Goal: Navigation & Orientation: Find specific page/section

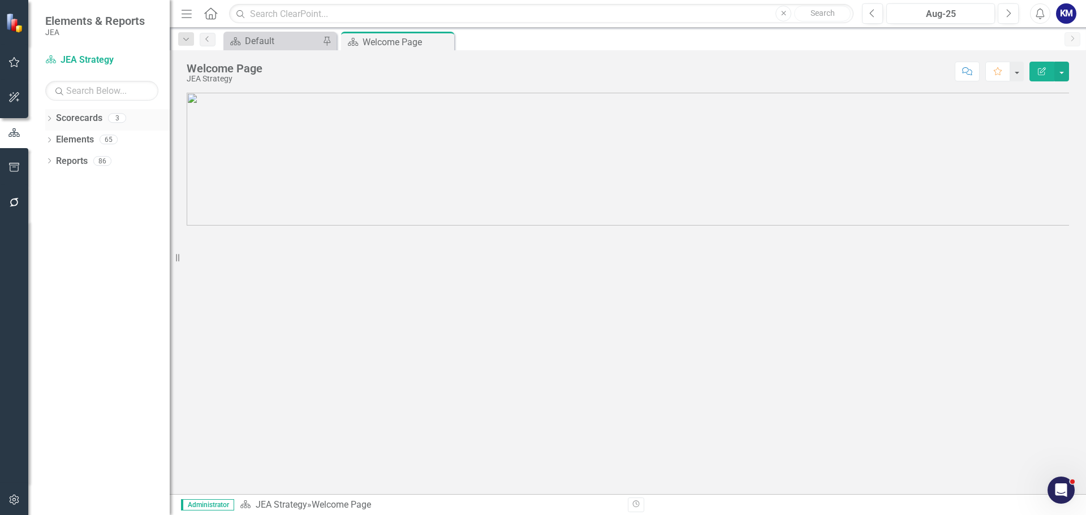
click at [46, 119] on icon "Dropdown" at bounding box center [49, 120] width 8 height 6
click at [58, 138] on icon "Dropdown" at bounding box center [55, 139] width 8 height 7
click at [88, 163] on link "Finance" at bounding box center [122, 161] width 96 height 13
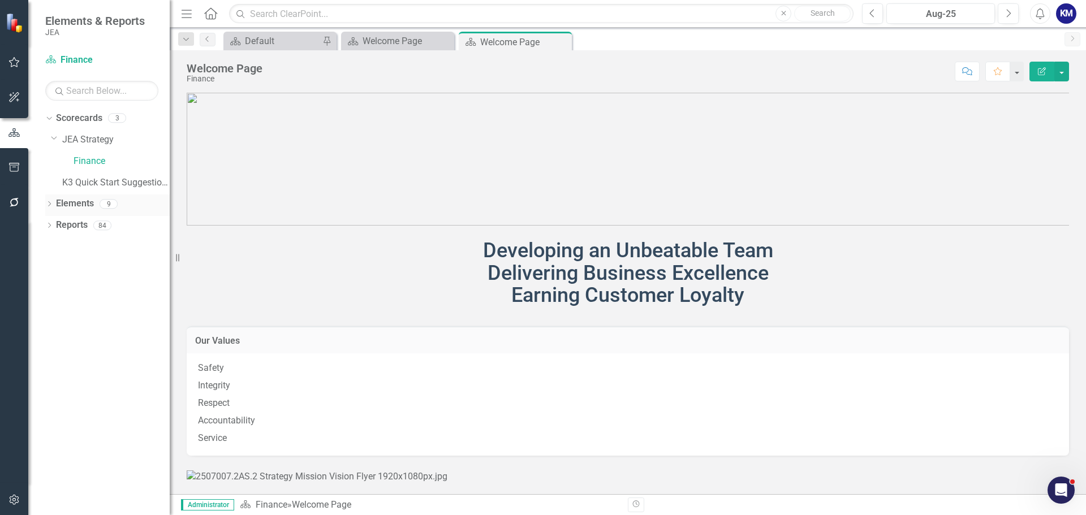
drag, startPoint x: 83, startPoint y: 205, endPoint x: 61, endPoint y: 206, distance: 22.1
click at [84, 205] on link "Elements" at bounding box center [75, 203] width 38 height 13
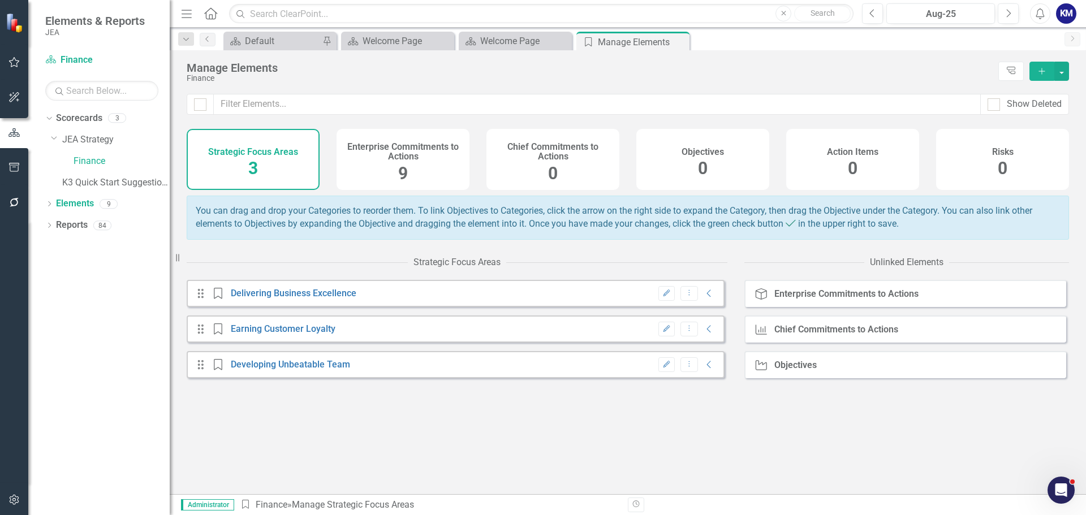
click at [421, 178] on div "Enterprise Commitments to Actions 9" at bounding box center [403, 159] width 133 height 61
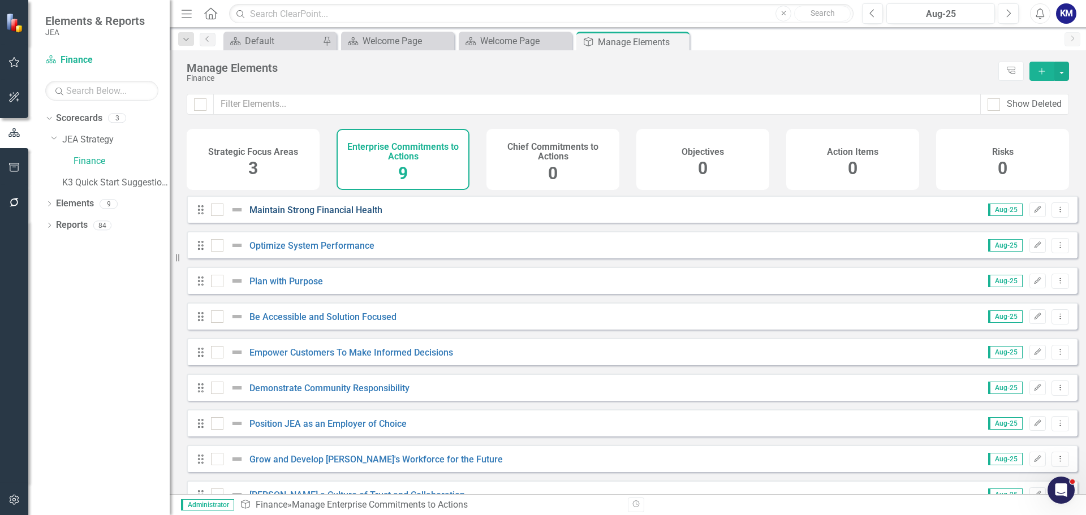
click at [337, 215] on link "Maintain Strong Financial Health" at bounding box center [315, 210] width 133 height 11
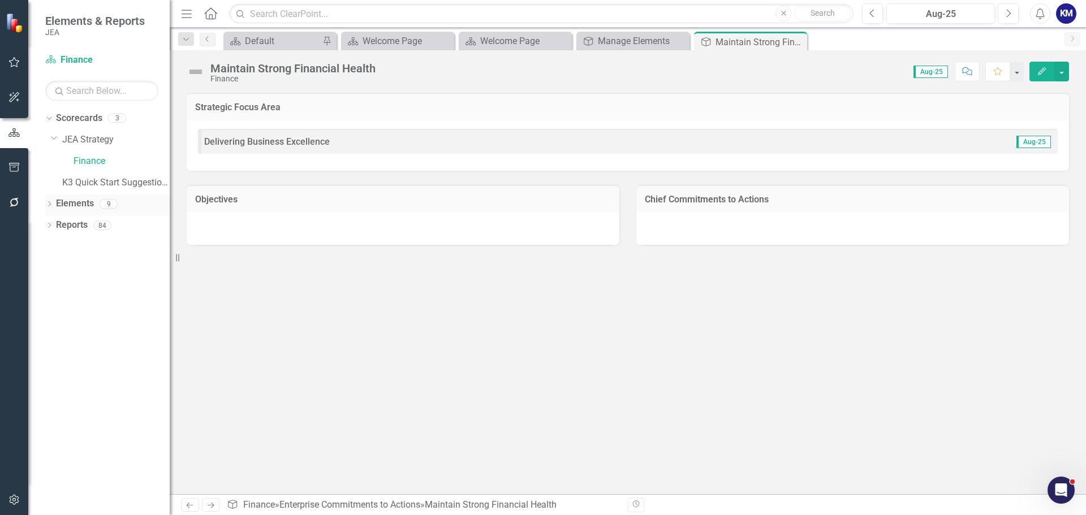
click at [48, 202] on icon "Dropdown" at bounding box center [49, 205] width 8 height 6
click at [103, 250] on link "Chief Commitments to Action Chief Commitments to Actions" at bounding box center [131, 246] width 139 height 13
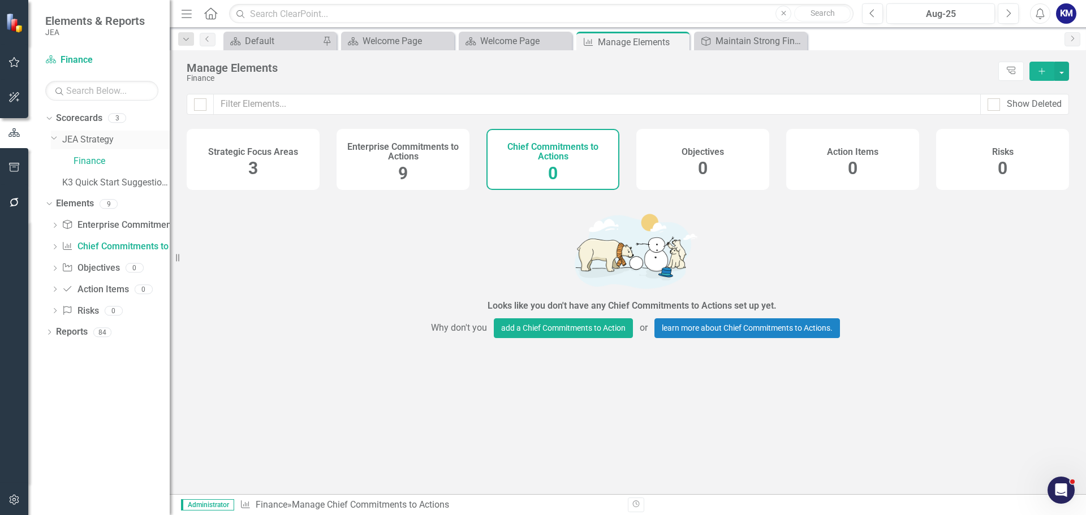
click at [90, 140] on link "JEA Strategy" at bounding box center [115, 139] width 107 height 13
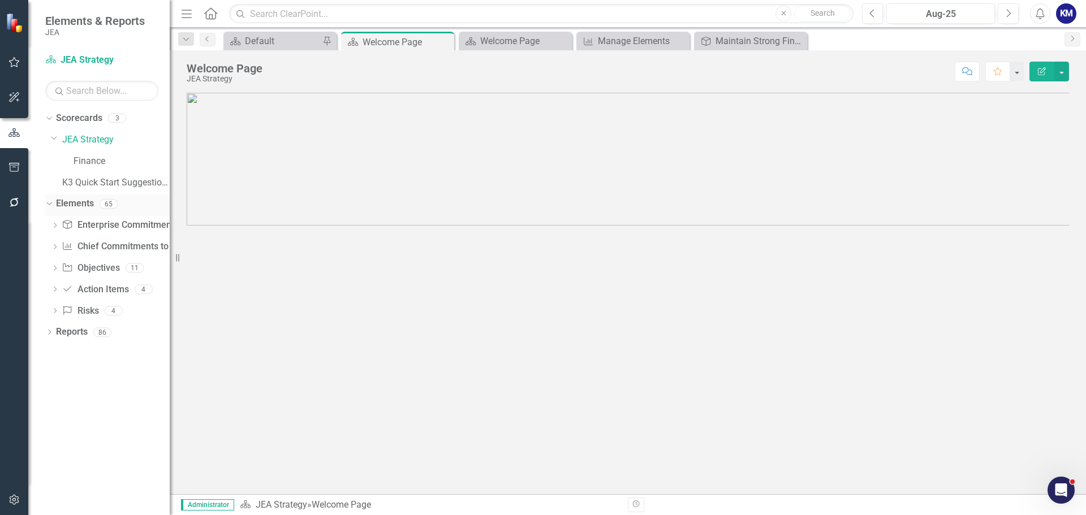
click at [98, 205] on div "Elements 65" at bounding box center [113, 205] width 114 height 21
click at [118, 231] on link "Enterprise Commitments to Action Enterprise Commitments to Actions" at bounding box center [141, 225] width 159 height 13
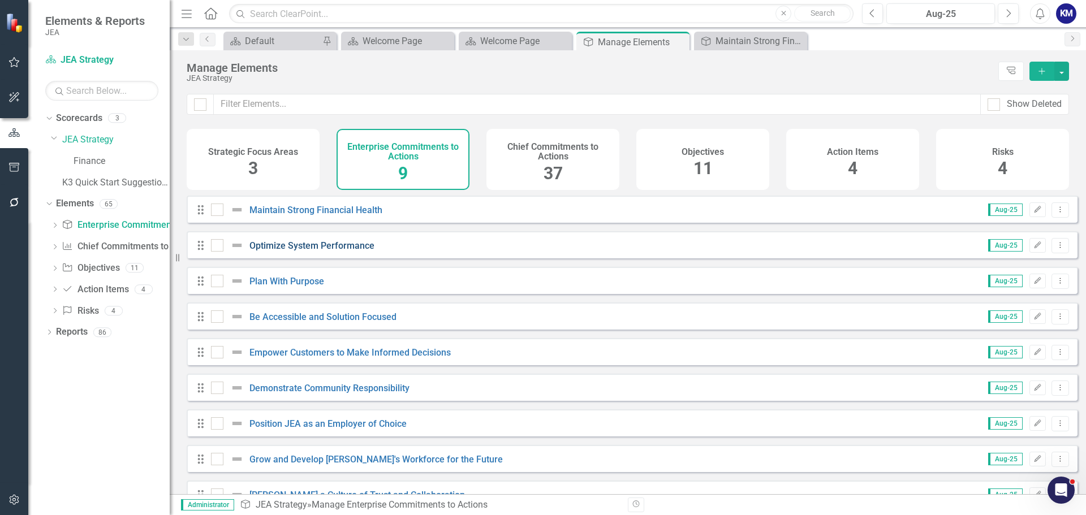
click at [301, 251] on link "Optimize System Performance" at bounding box center [311, 245] width 125 height 11
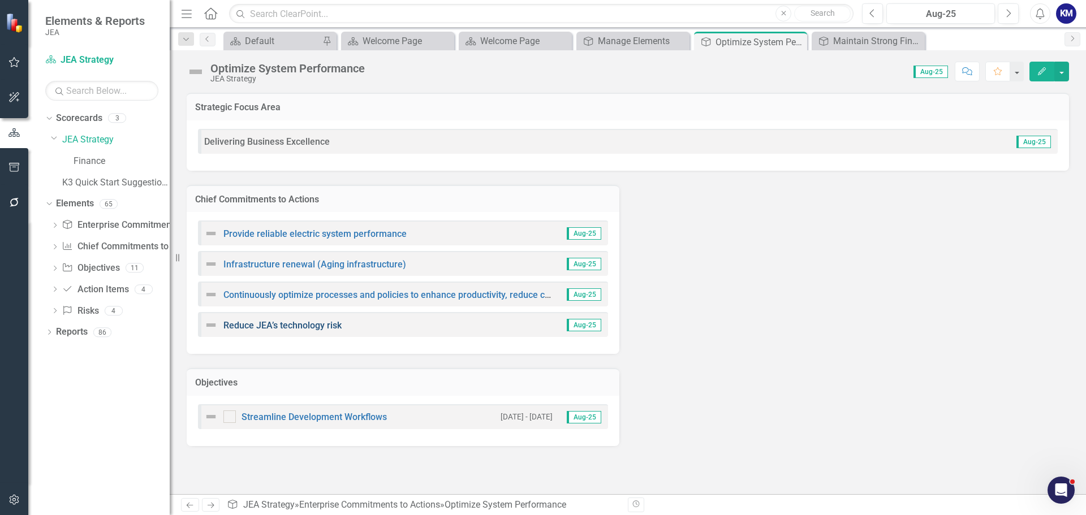
click at [291, 321] on link "Reduce JEA’s technology risk" at bounding box center [282, 325] width 118 height 11
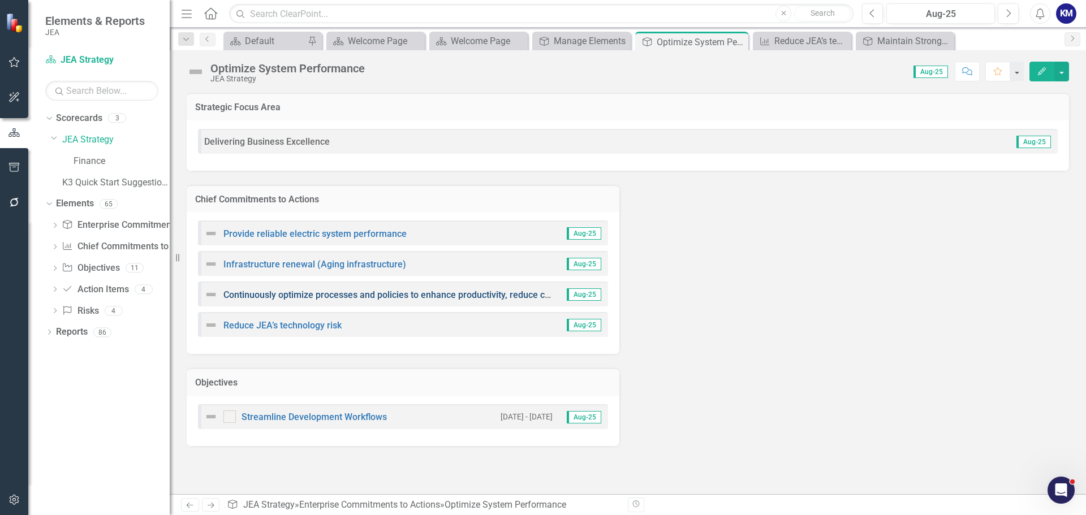
click at [295, 296] on link "Continuously optimize processes and policies to enhance productivity, reduce co…" at bounding box center [538, 295] width 631 height 11
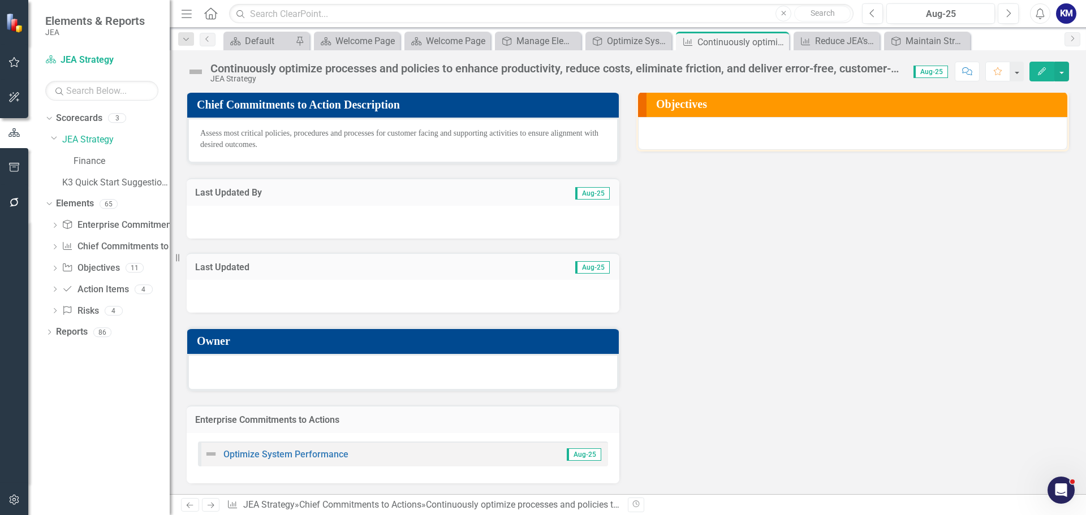
scroll to position [3, 0]
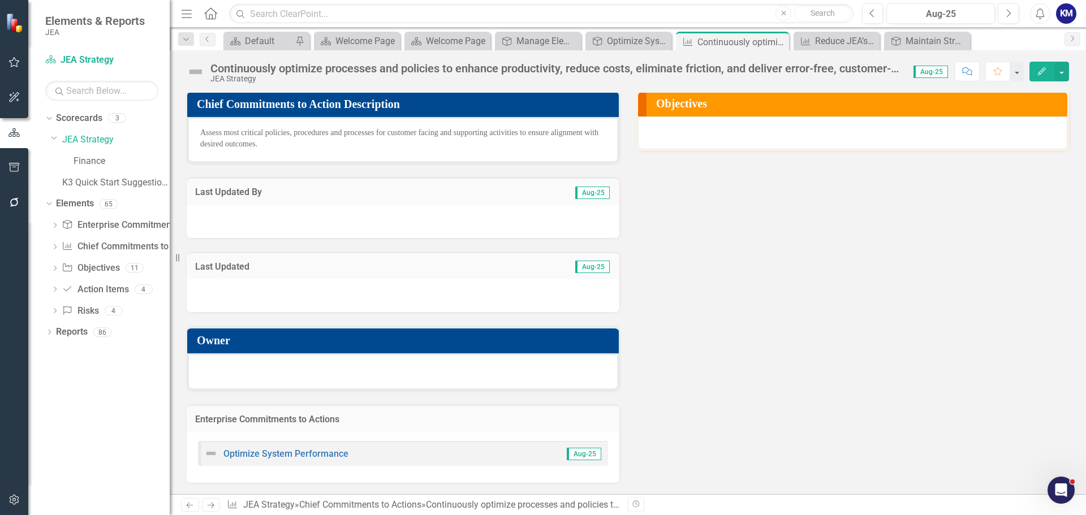
click at [478, 135] on span "Assess most critical policies, procedures and processes for customer facing and…" at bounding box center [399, 138] width 398 height 20
click at [287, 453] on link "Optimize System Performance" at bounding box center [285, 453] width 125 height 11
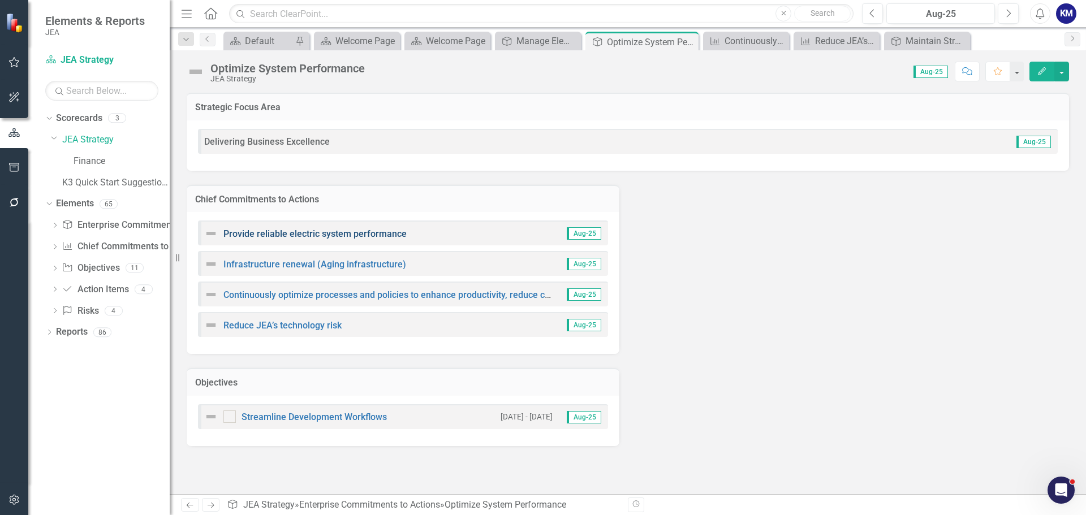
click at [288, 232] on link "Provide reliable electric system performance" at bounding box center [314, 233] width 183 height 11
click at [296, 421] on link "Streamline Development Workflows" at bounding box center [313, 417] width 145 height 11
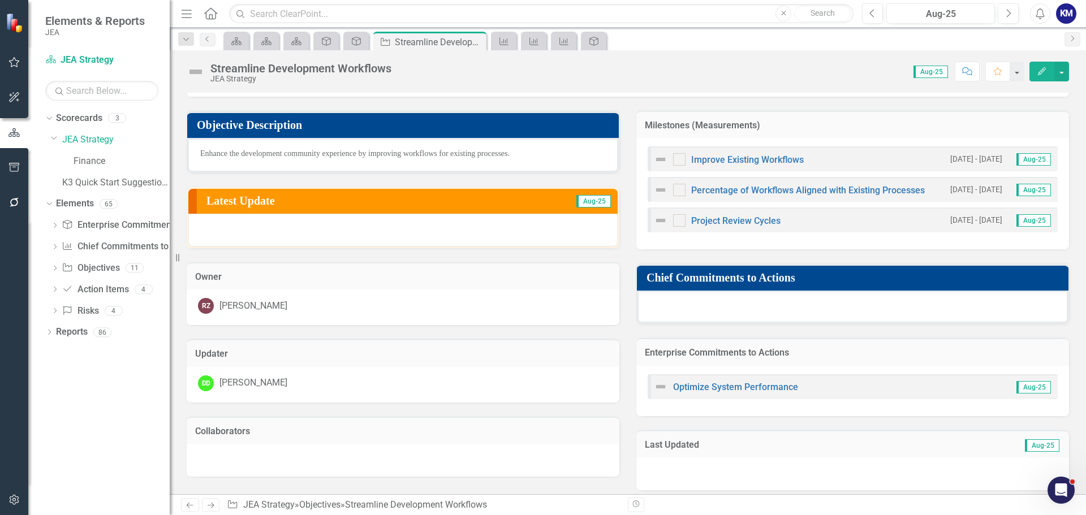
scroll to position [113, 0]
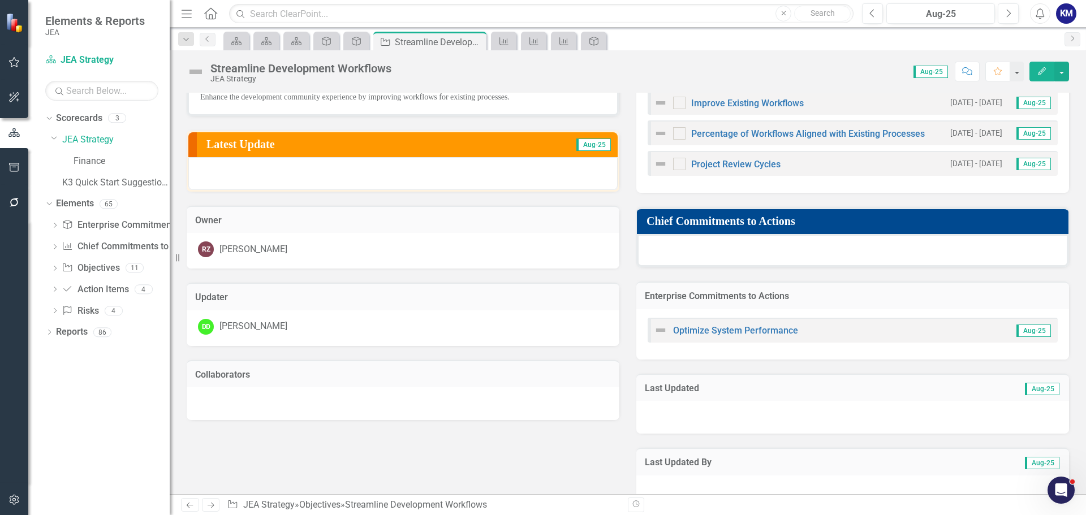
click at [347, 407] on div at bounding box center [403, 403] width 433 height 33
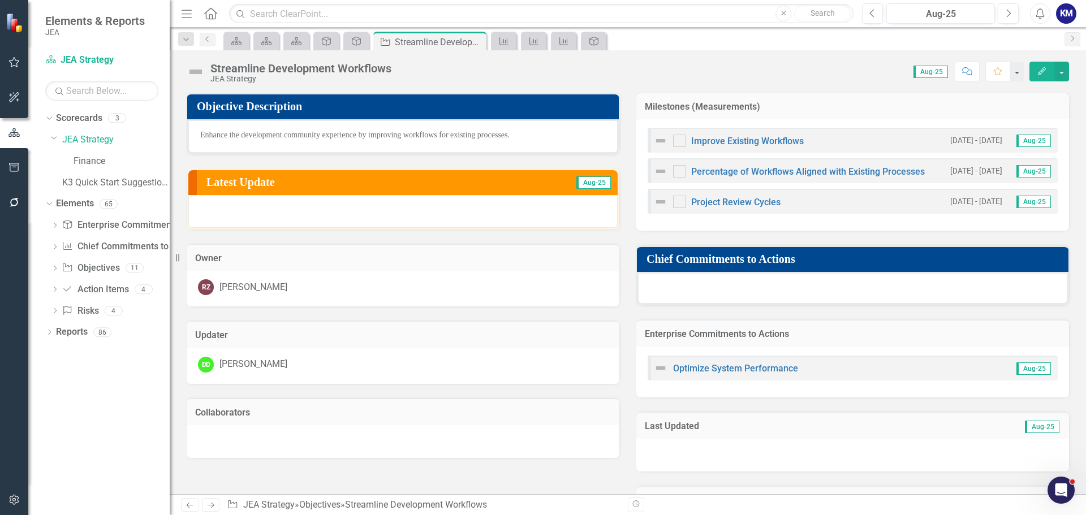
scroll to position [0, 0]
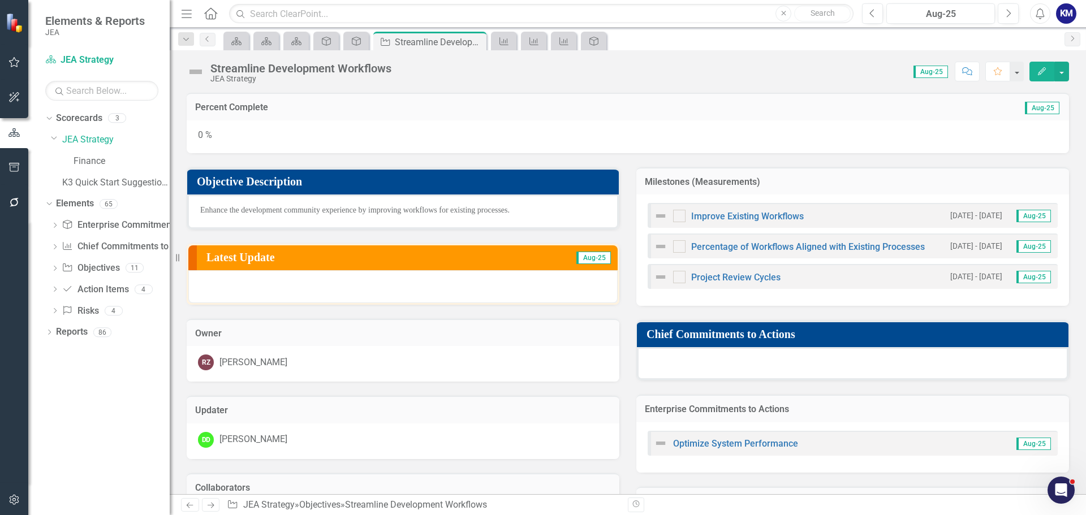
click at [935, 175] on div "Milestones (Measurements)" at bounding box center [852, 181] width 433 height 28
click at [737, 279] on link "Project Review Cycles" at bounding box center [735, 277] width 89 height 11
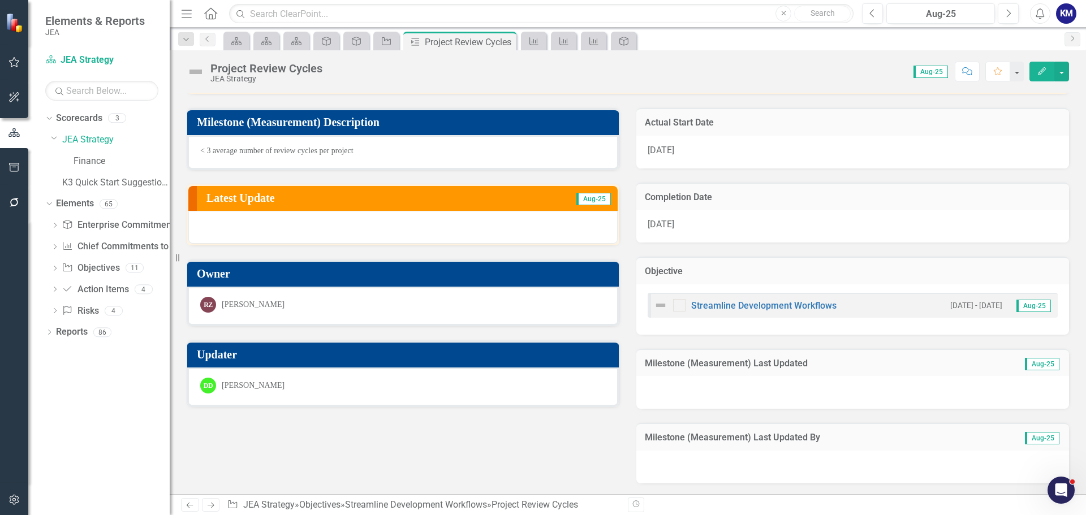
scroll to position [61, 0]
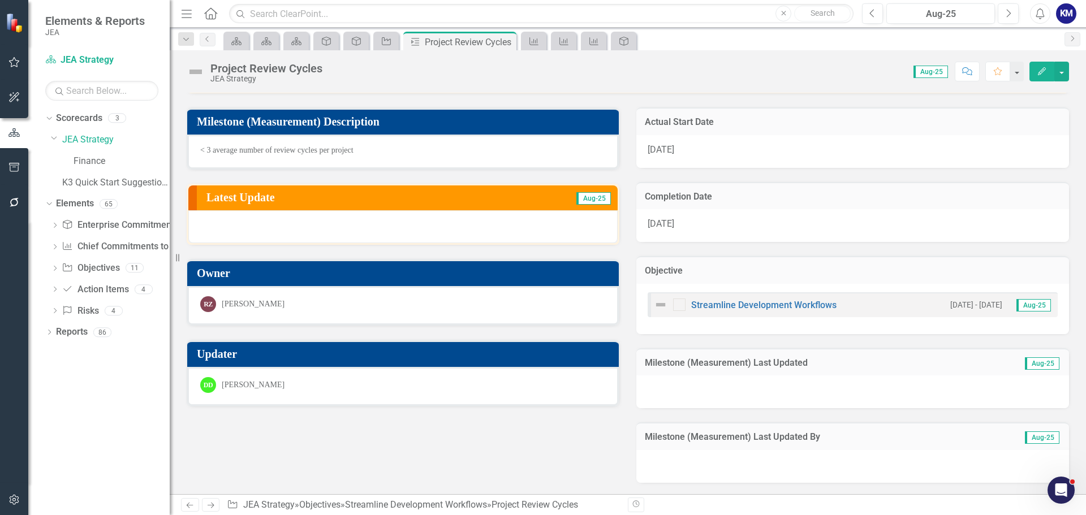
click at [494, 435] on div "Milestone (Measurement) Description < 3 average number of review cycles per pro…" at bounding box center [627, 288] width 899 height 390
click at [1063, 75] on button "button" at bounding box center [1061, 72] width 15 height 20
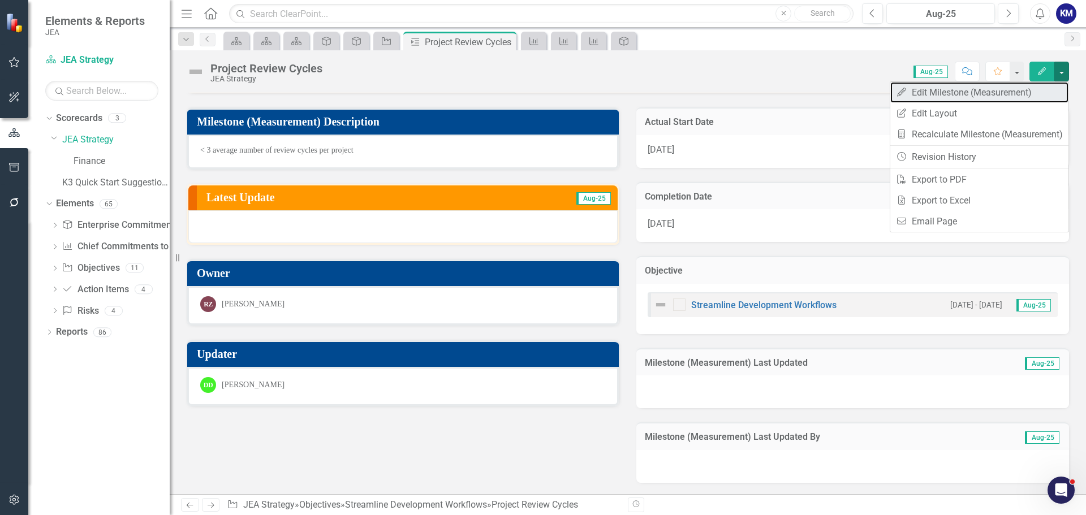
click at [1013, 99] on link "Edit Edit Milestone (Measurement)" at bounding box center [979, 92] width 178 height 21
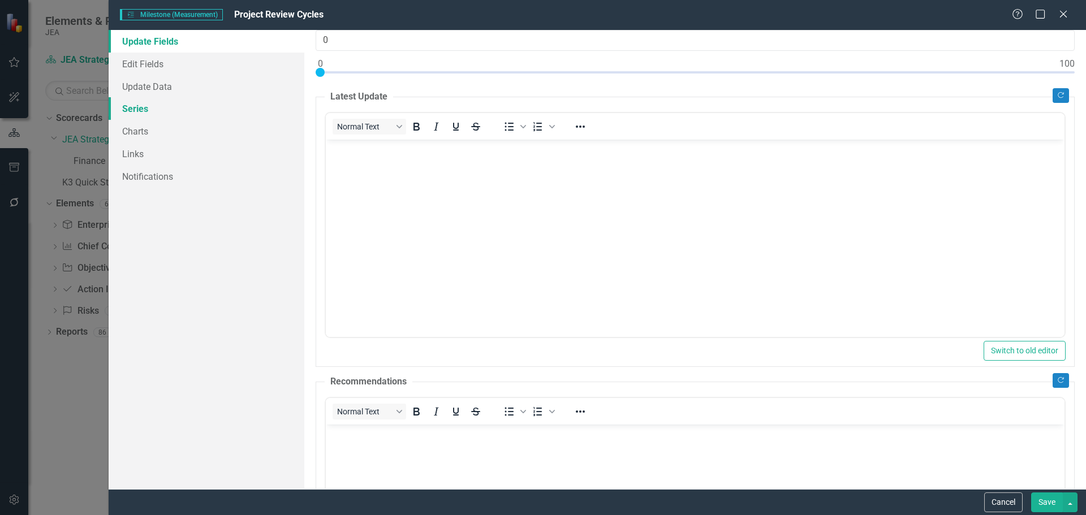
scroll to position [0, 0]
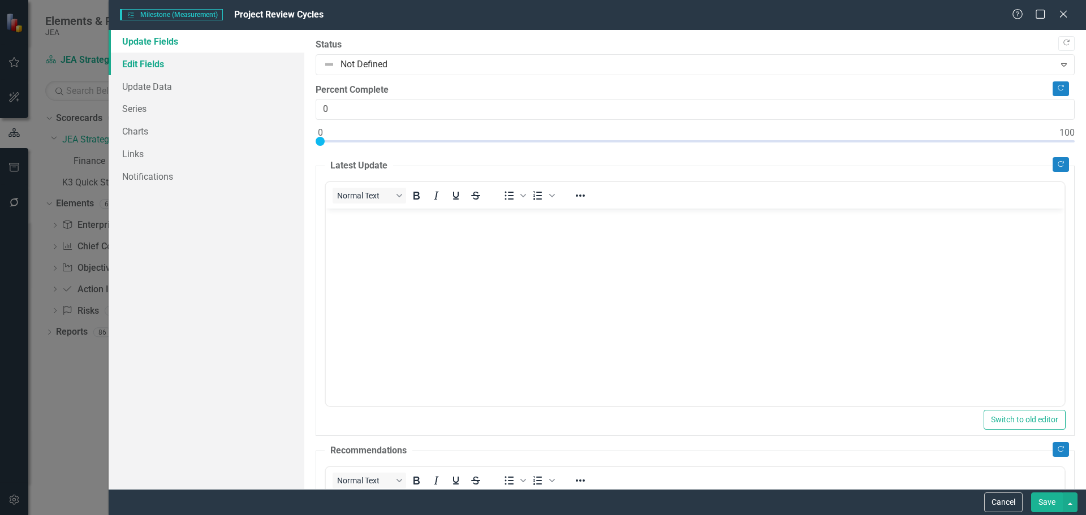
click at [171, 71] on link "Edit Fields" at bounding box center [207, 64] width 196 height 23
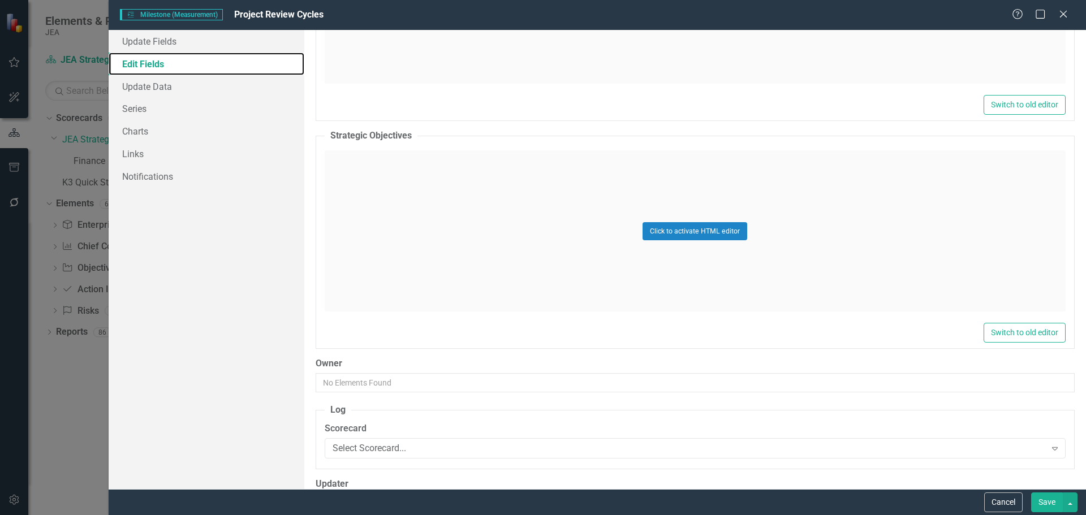
scroll to position [2128, 0]
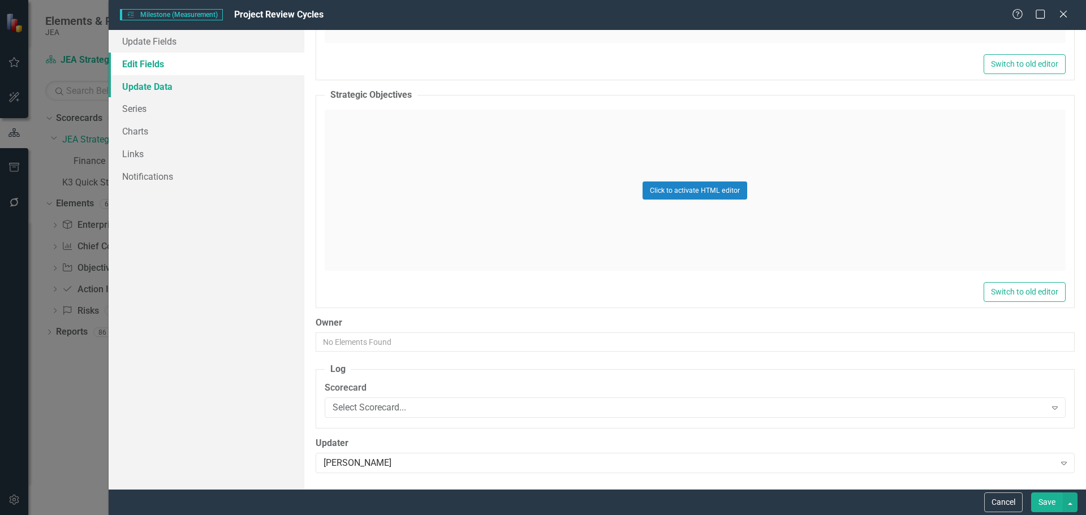
click at [169, 83] on link "Update Data" at bounding box center [207, 86] width 196 height 23
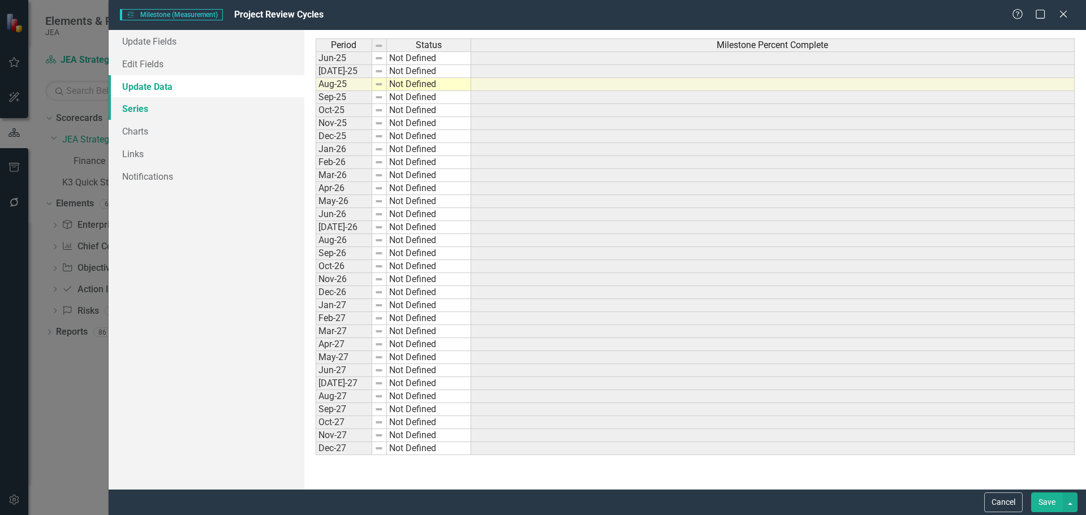
click at [171, 101] on link "Series" at bounding box center [207, 108] width 196 height 23
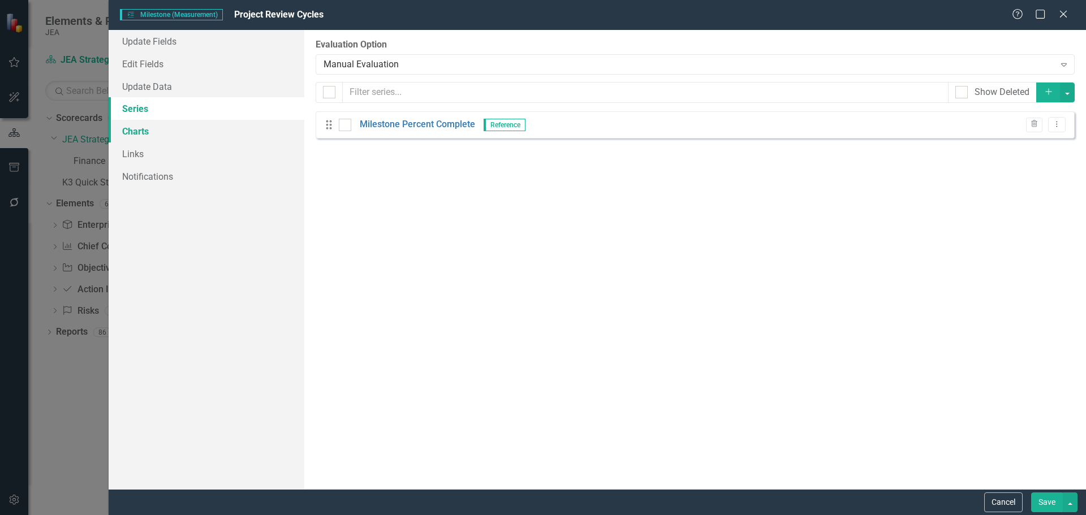
click at [135, 131] on link "Charts" at bounding box center [207, 131] width 196 height 23
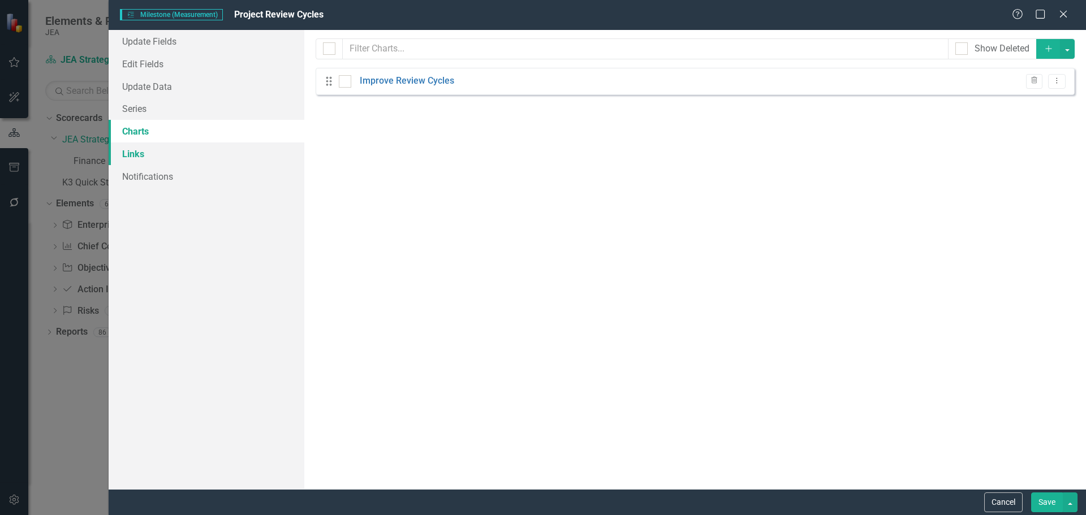
click at [171, 150] on link "Links" at bounding box center [207, 154] width 196 height 23
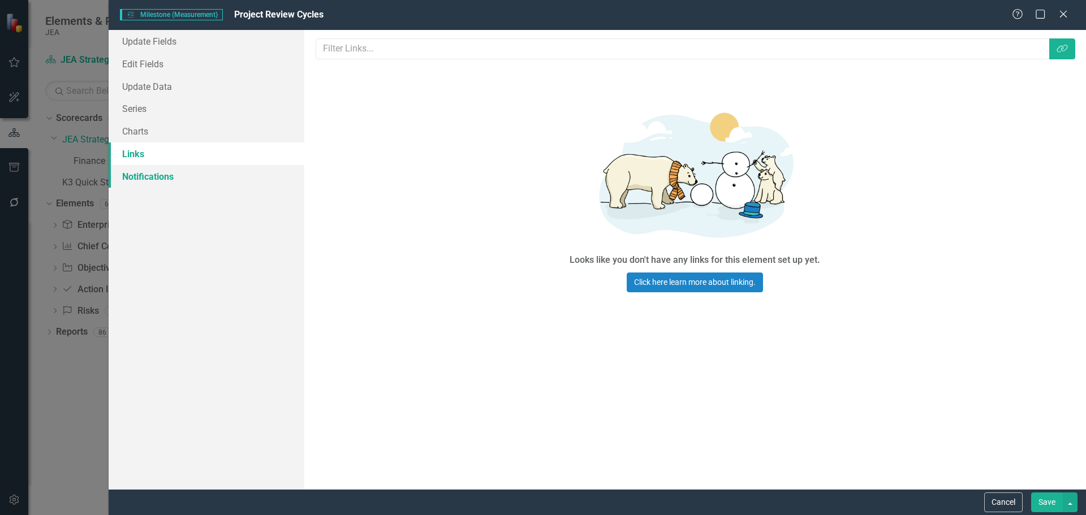
click at [171, 174] on link "Notifications" at bounding box center [207, 176] width 196 height 23
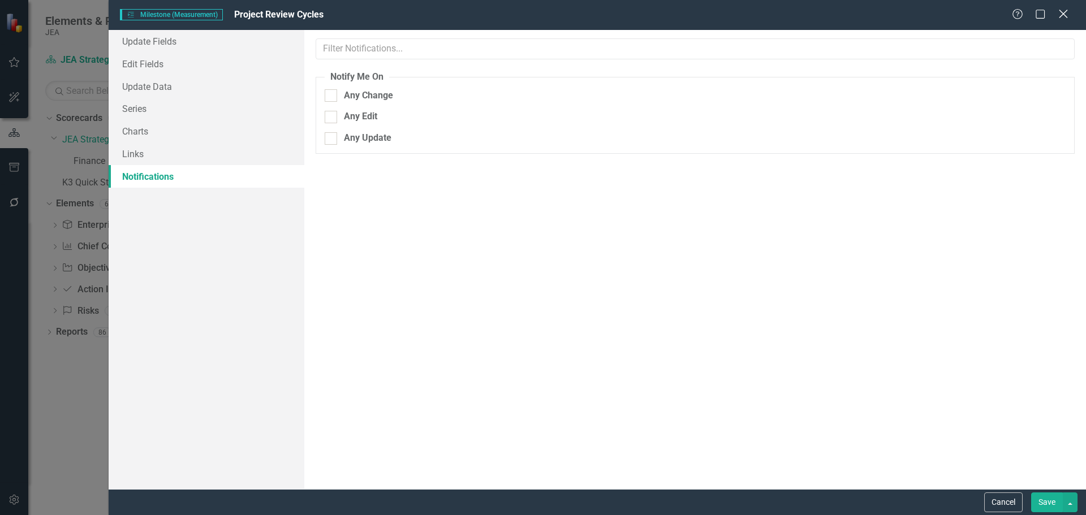
click at [1062, 16] on icon at bounding box center [1063, 14] width 8 height 8
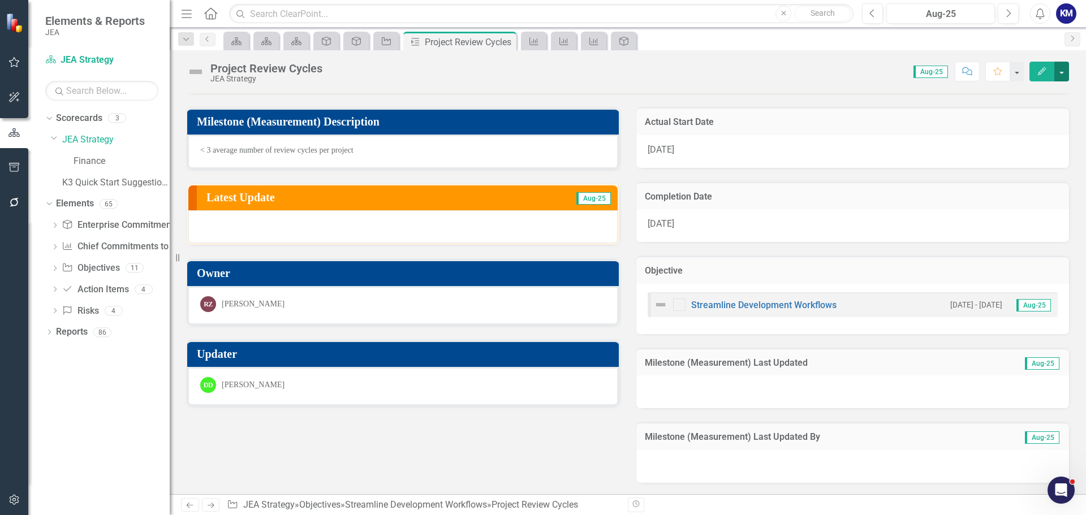
click at [1058, 70] on button "button" at bounding box center [1061, 72] width 15 height 20
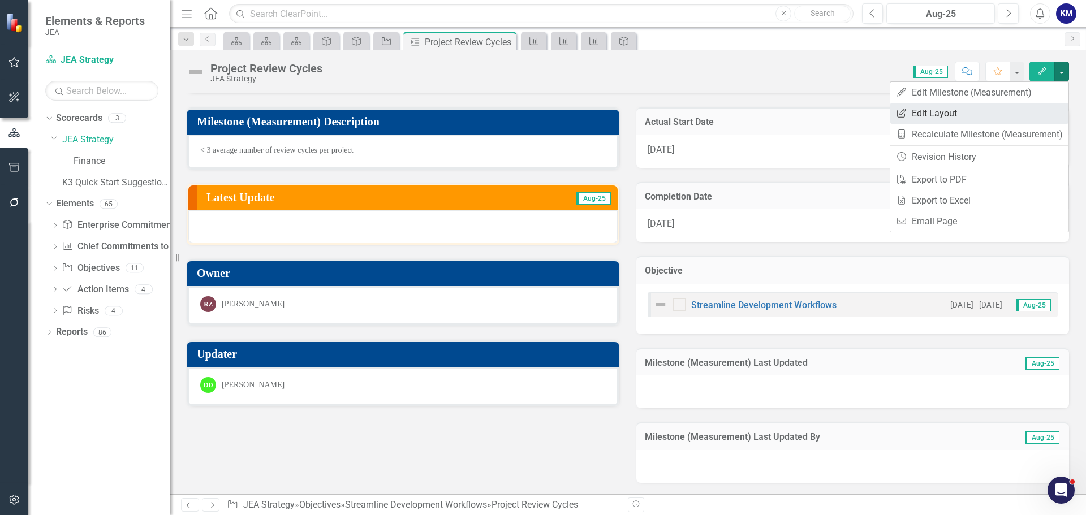
click at [956, 112] on link "Edit Report Edit Layout" at bounding box center [979, 113] width 178 height 21
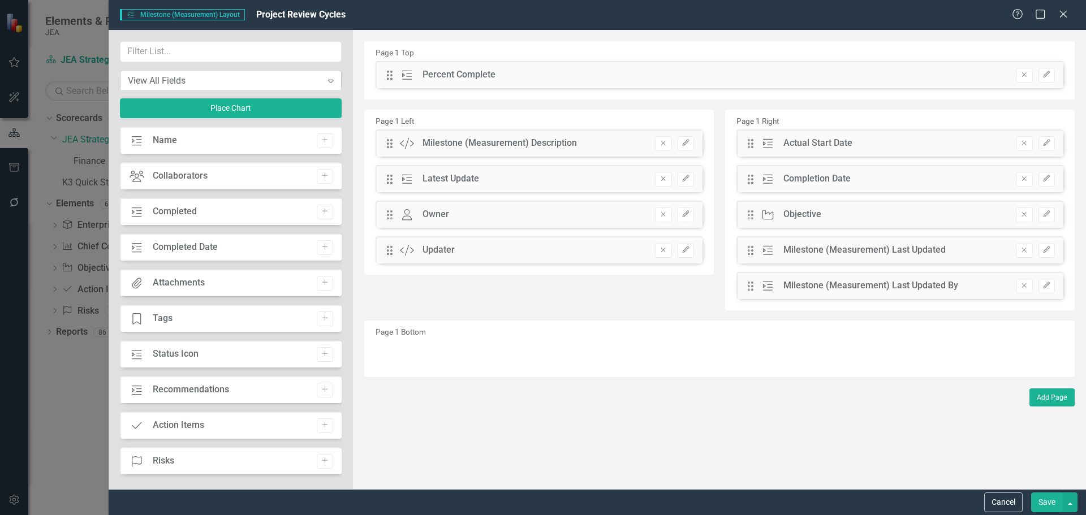
click at [321, 78] on div "View All Fields" at bounding box center [225, 80] width 194 height 13
click at [366, 93] on div "Page 1 Top Drag Milestone (Measurement) Percent Complete Remove Edit" at bounding box center [719, 70] width 710 height 58
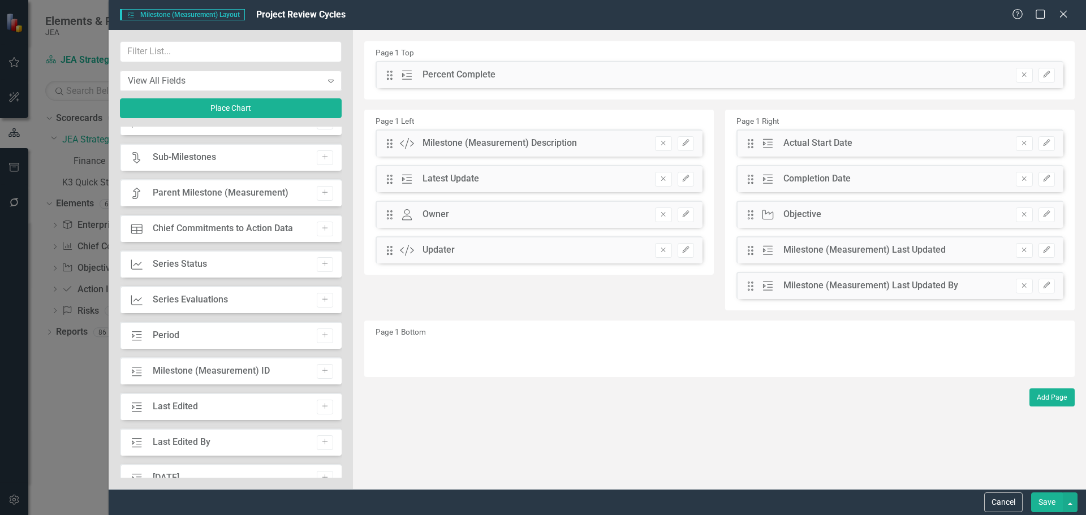
click at [237, 271] on div "Series Series Status Add" at bounding box center [231, 264] width 222 height 27
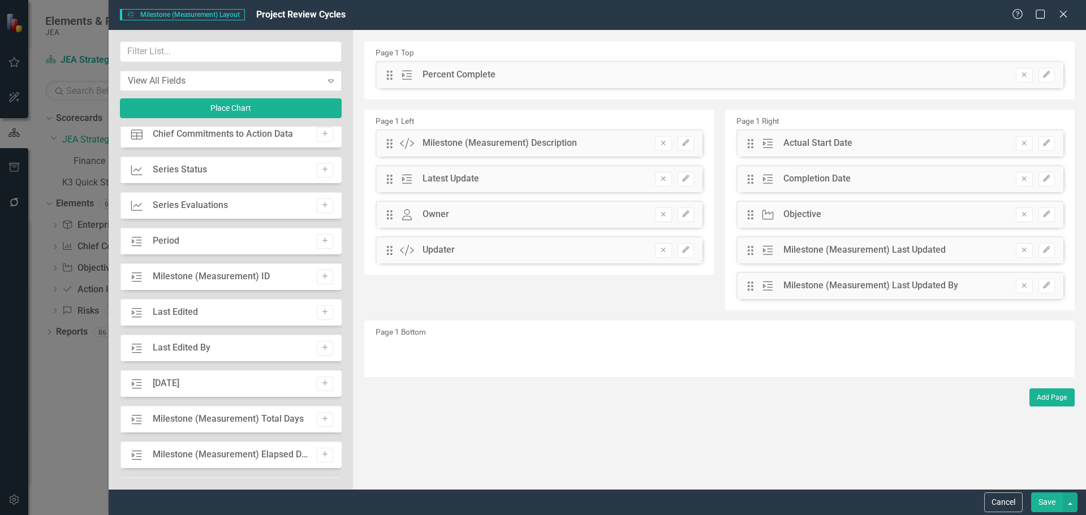
scroll to position [368, 0]
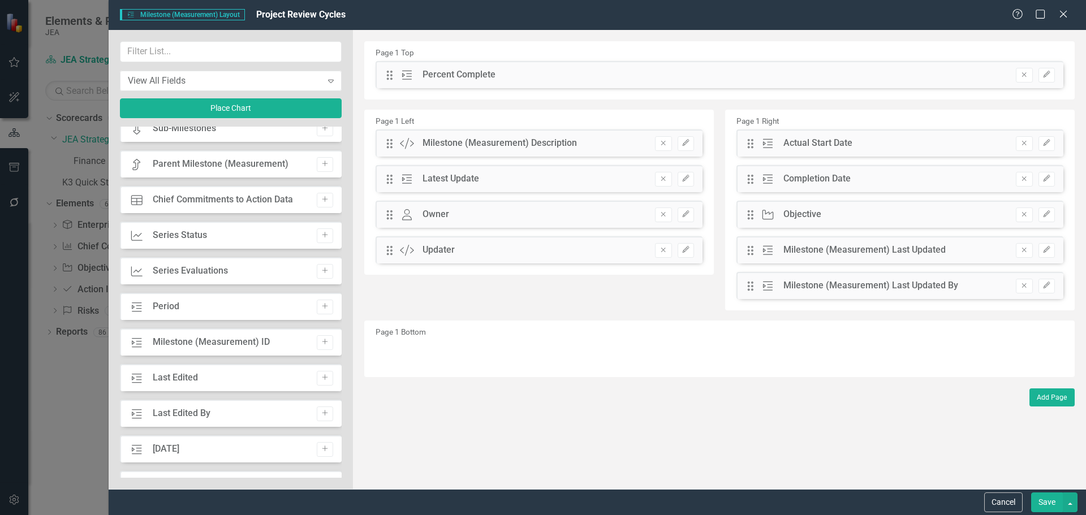
drag, startPoint x: 253, startPoint y: 239, endPoint x: 278, endPoint y: 244, distance: 26.0
click at [252, 240] on div "Series Series Status Add" at bounding box center [231, 235] width 222 height 27
click at [320, 240] on button "Add" at bounding box center [325, 235] width 16 height 15
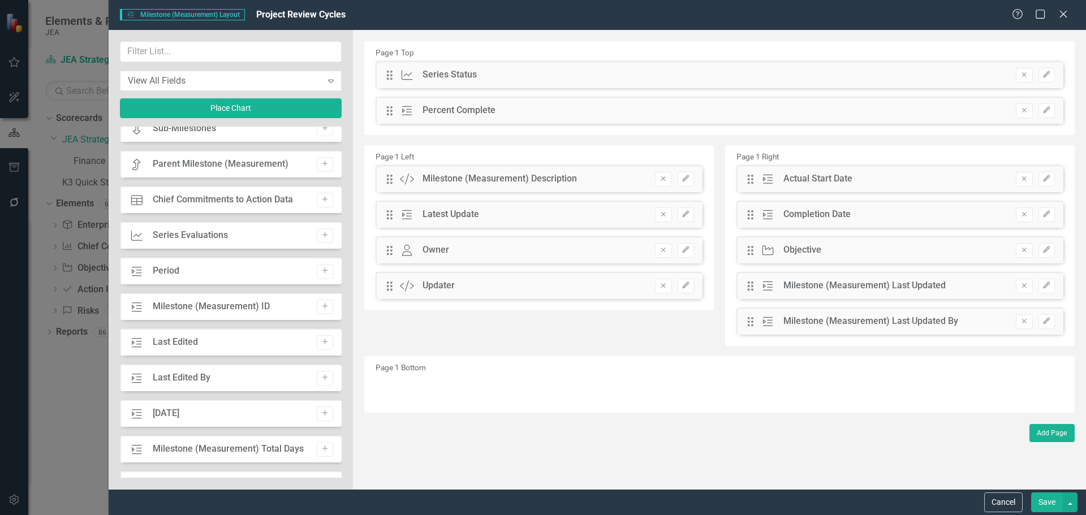
drag, startPoint x: 874, startPoint y: 85, endPoint x: 771, endPoint y: 85, distance: 103.5
click at [871, 85] on div "Drag Series Series Status Remove Edit" at bounding box center [720, 74] width 688 height 27
click at [1045, 75] on icon "button" at bounding box center [1046, 74] width 7 height 7
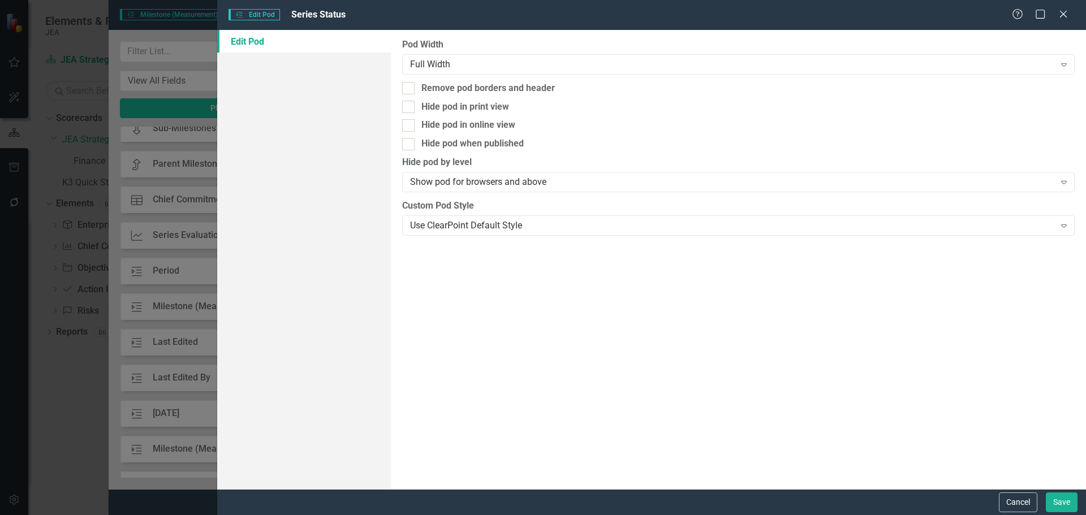
click at [1061, 10] on icon "Close" at bounding box center [1063, 14] width 11 height 9
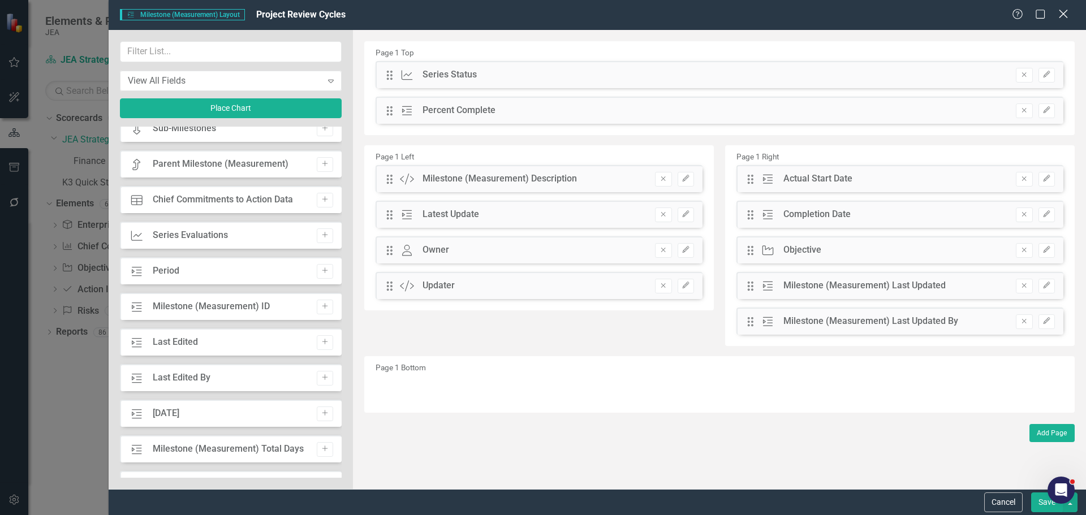
click at [1064, 18] on icon "Close" at bounding box center [1063, 13] width 14 height 11
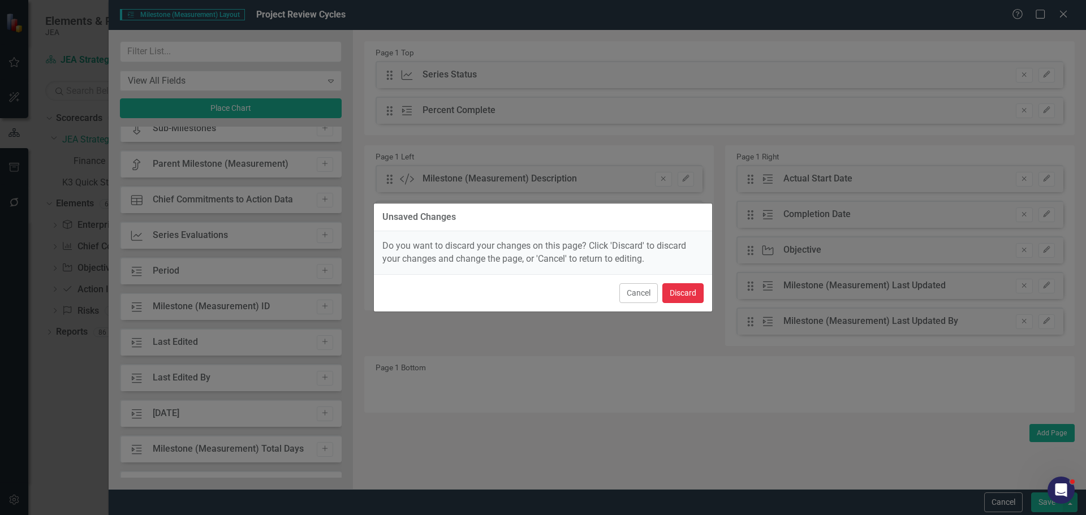
click at [685, 290] on button "Discard" at bounding box center [682, 293] width 41 height 20
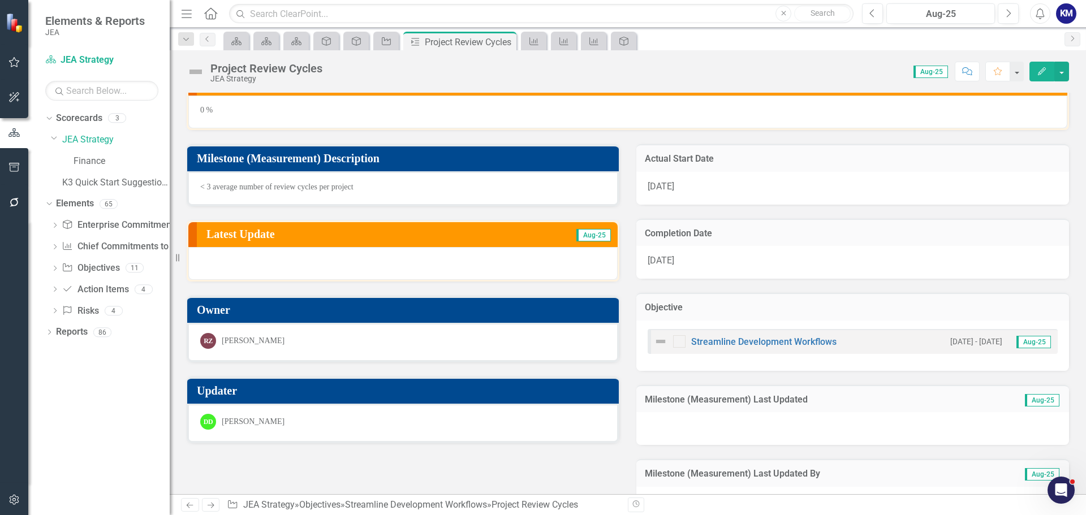
scroll to position [4, 0]
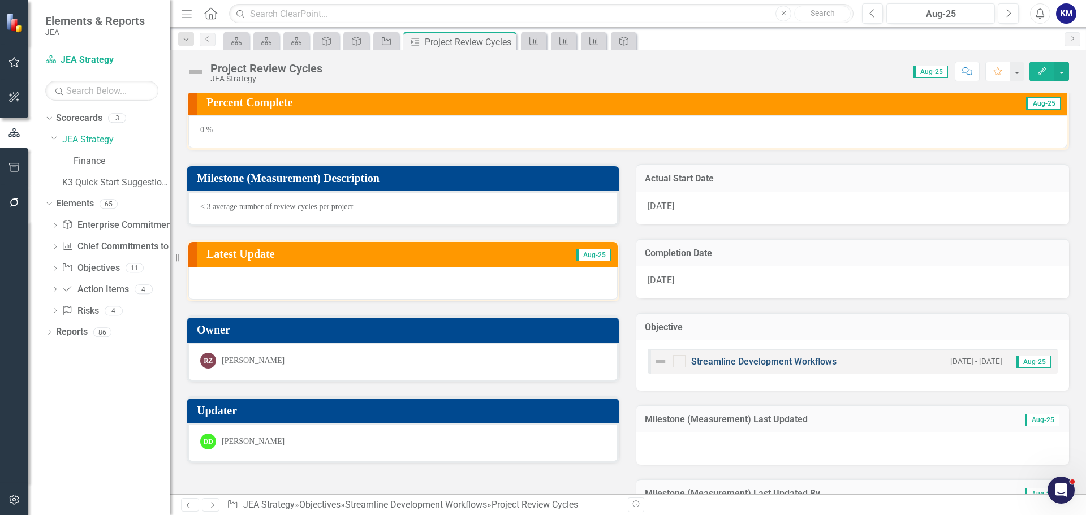
click at [743, 362] on link "Streamline Development Workflows" at bounding box center [763, 361] width 145 height 11
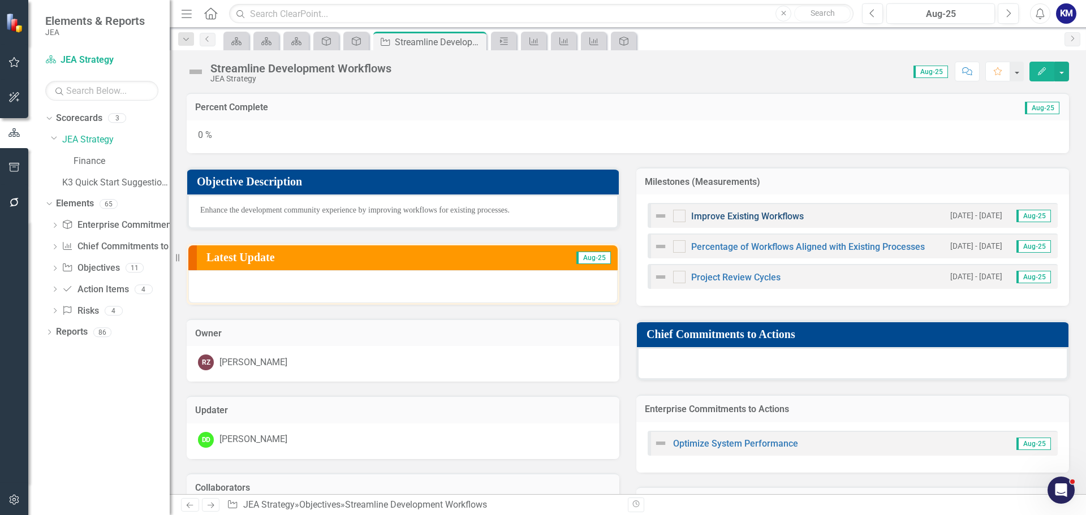
click at [731, 214] on link "Improve Existing Workflows" at bounding box center [747, 216] width 113 height 11
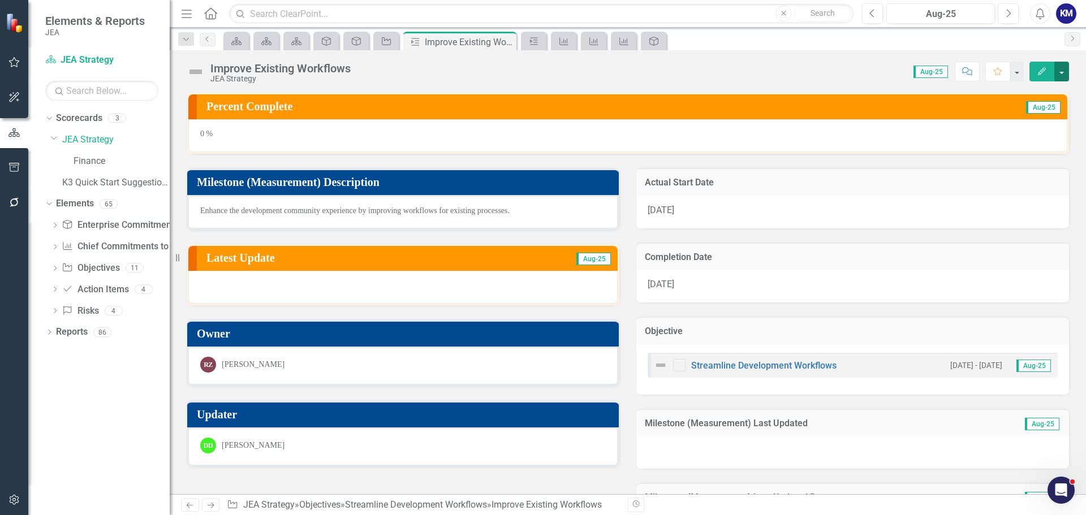
click at [1059, 76] on button "button" at bounding box center [1061, 72] width 15 height 20
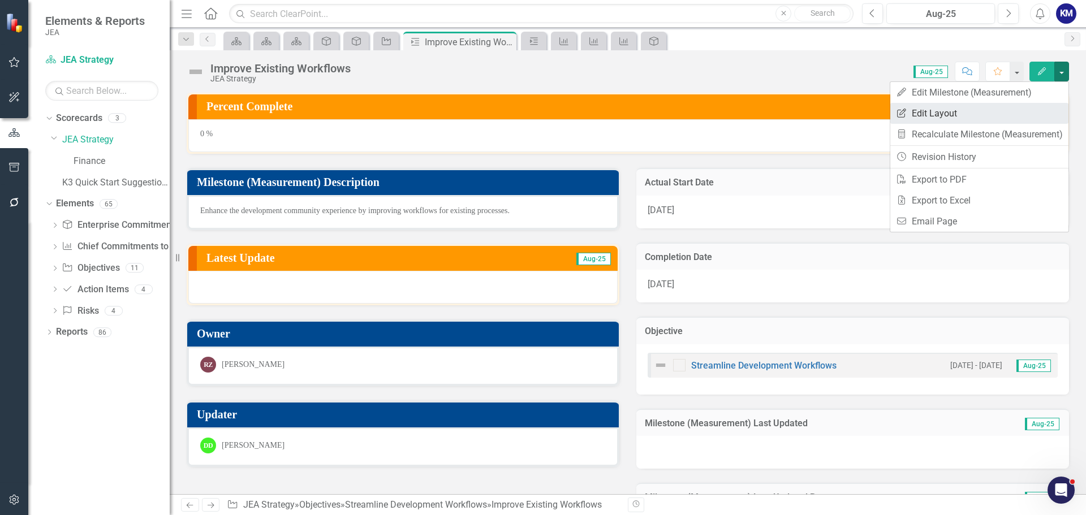
click at [970, 105] on link "Edit Report Edit Layout" at bounding box center [979, 113] width 178 height 21
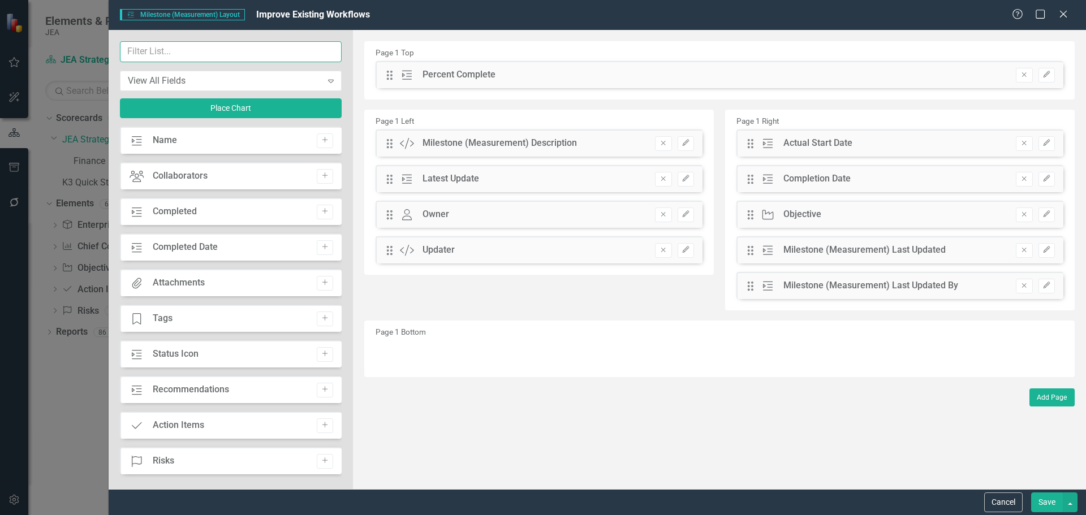
click at [192, 58] on input "text" at bounding box center [231, 51] width 222 height 21
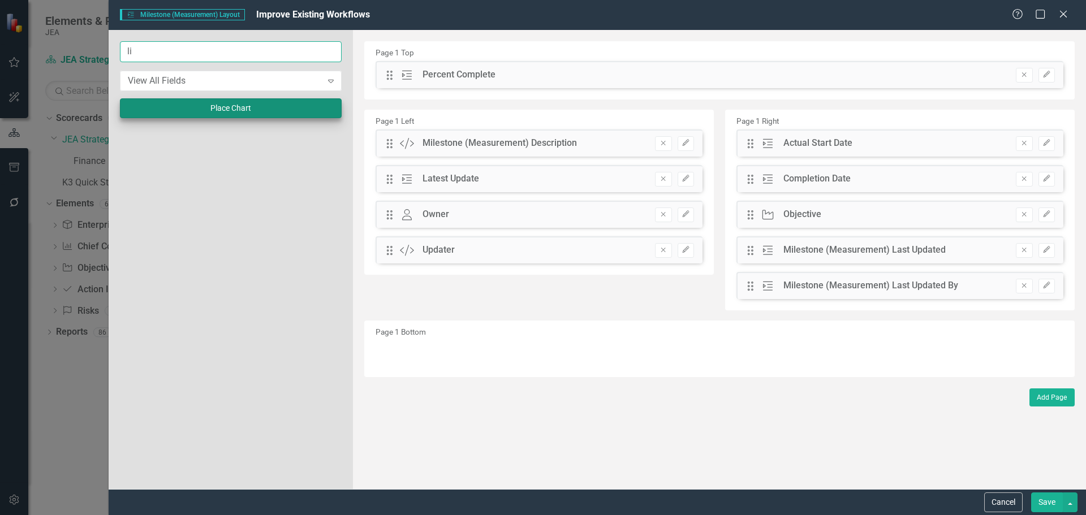
type input "l"
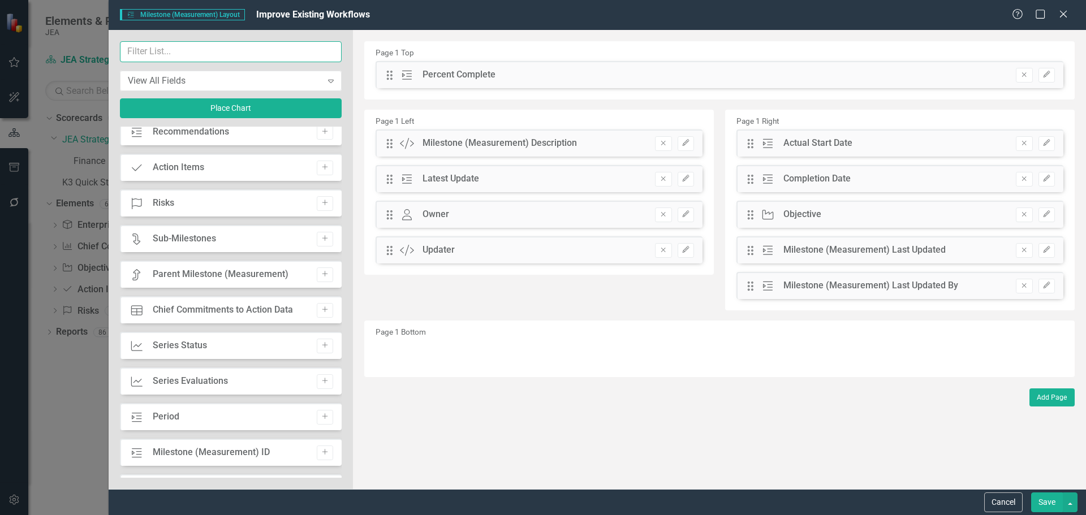
scroll to position [283, 0]
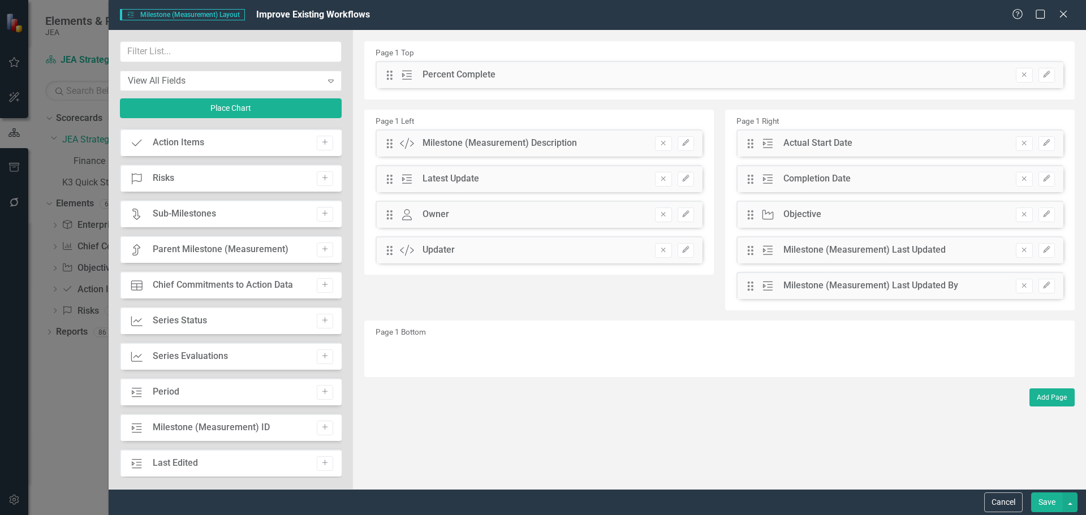
click at [234, 283] on div "Chief Commitments to Action Data" at bounding box center [223, 285] width 140 height 13
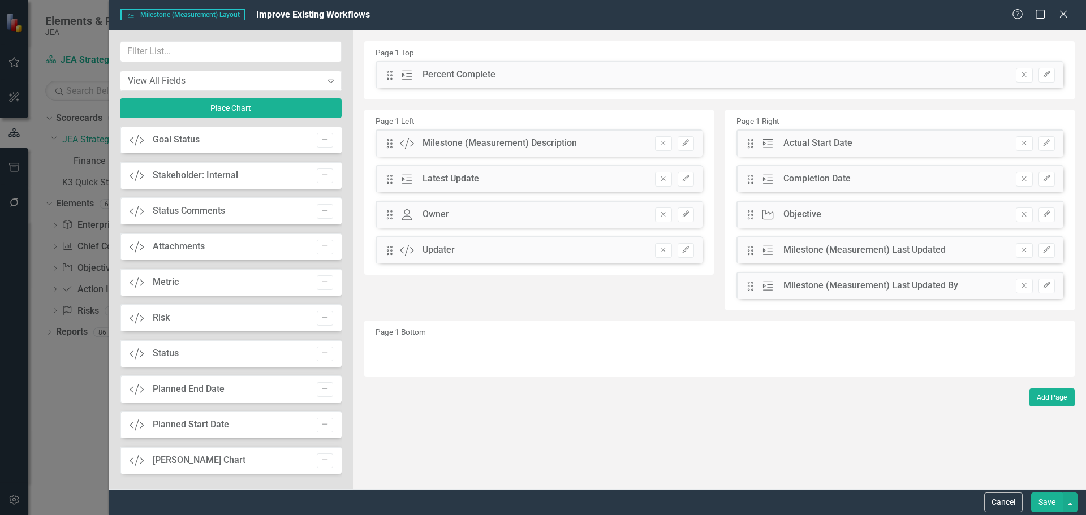
scroll to position [1018, 0]
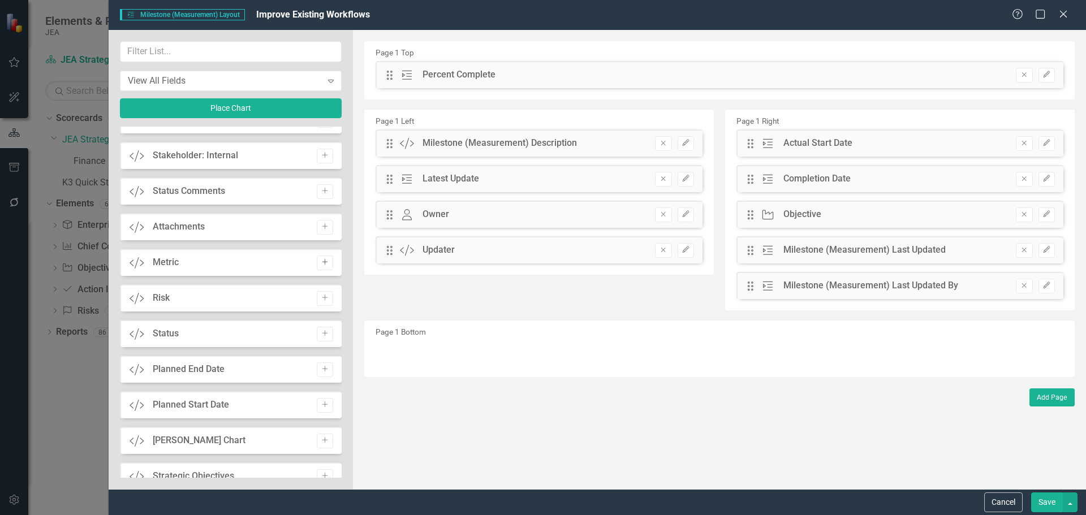
click at [321, 263] on icon "Add" at bounding box center [325, 262] width 8 height 7
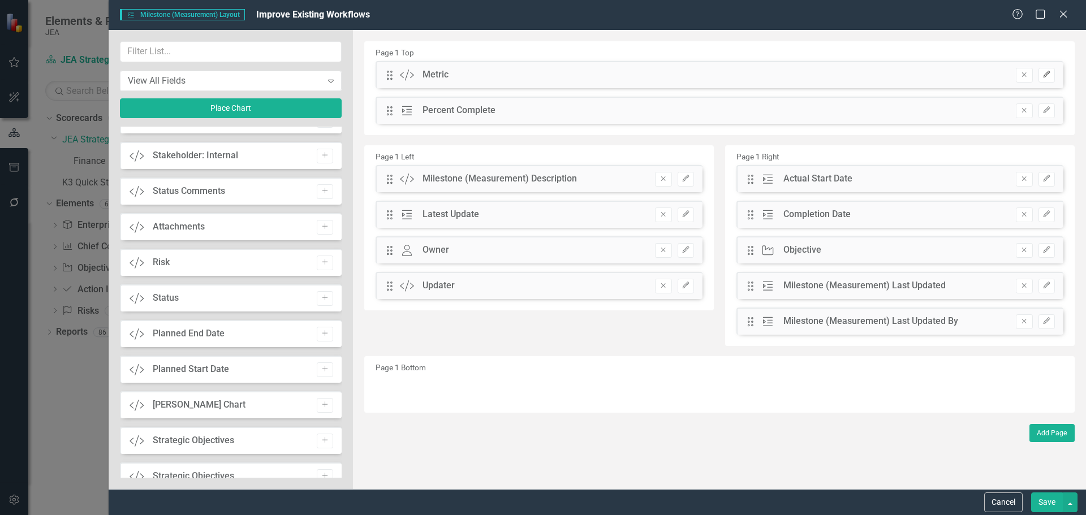
click at [1043, 71] on button "Edit" at bounding box center [1046, 75] width 16 height 15
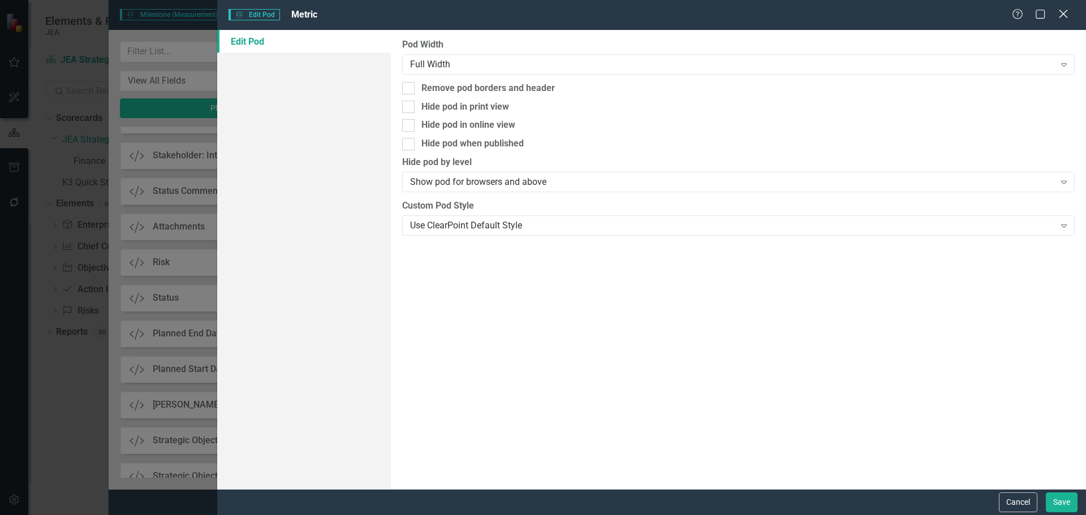
click at [1064, 16] on icon "Close" at bounding box center [1063, 13] width 14 height 11
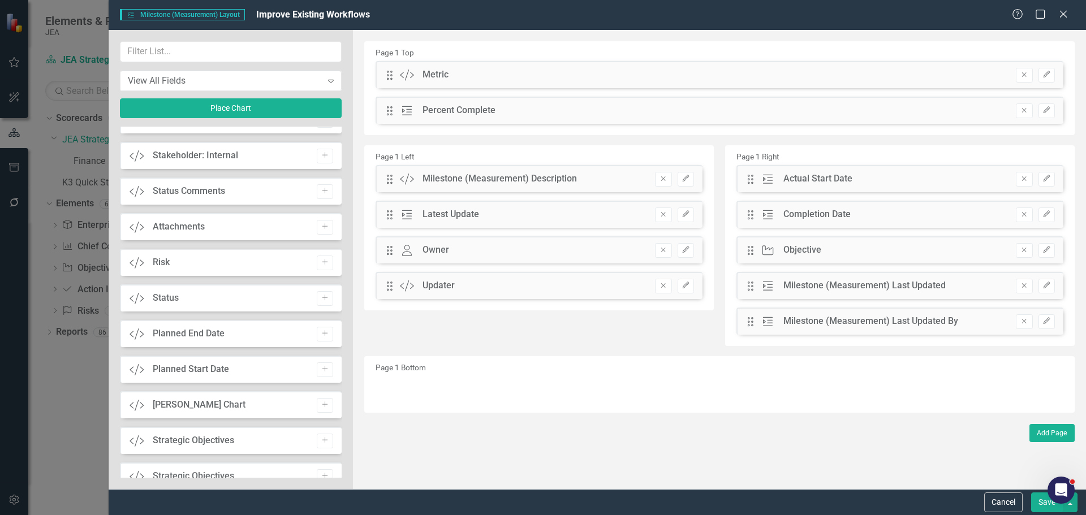
drag, startPoint x: 422, startPoint y: 74, endPoint x: 471, endPoint y: 82, distance: 49.3
click at [424, 74] on div "Metric" at bounding box center [435, 74] width 26 height 13
click at [998, 498] on button "Cancel" at bounding box center [1003, 503] width 38 height 20
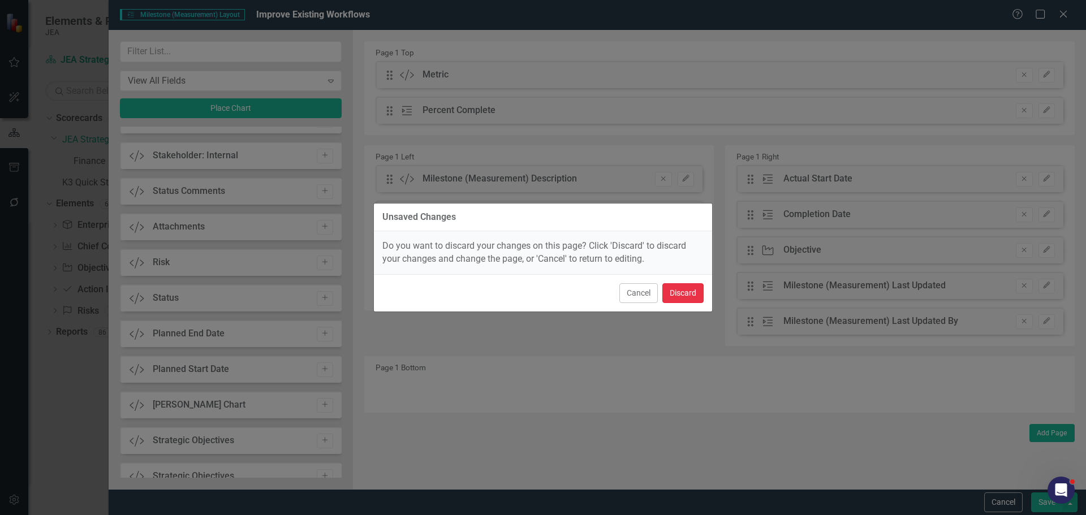
click at [678, 293] on button "Discard" at bounding box center [682, 293] width 41 height 20
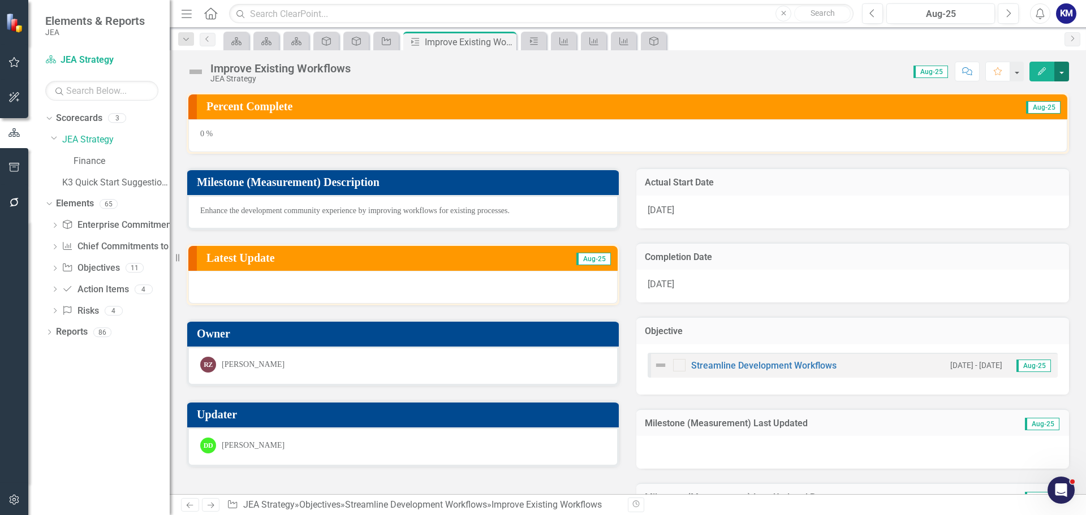
click at [1065, 69] on button "button" at bounding box center [1061, 72] width 15 height 20
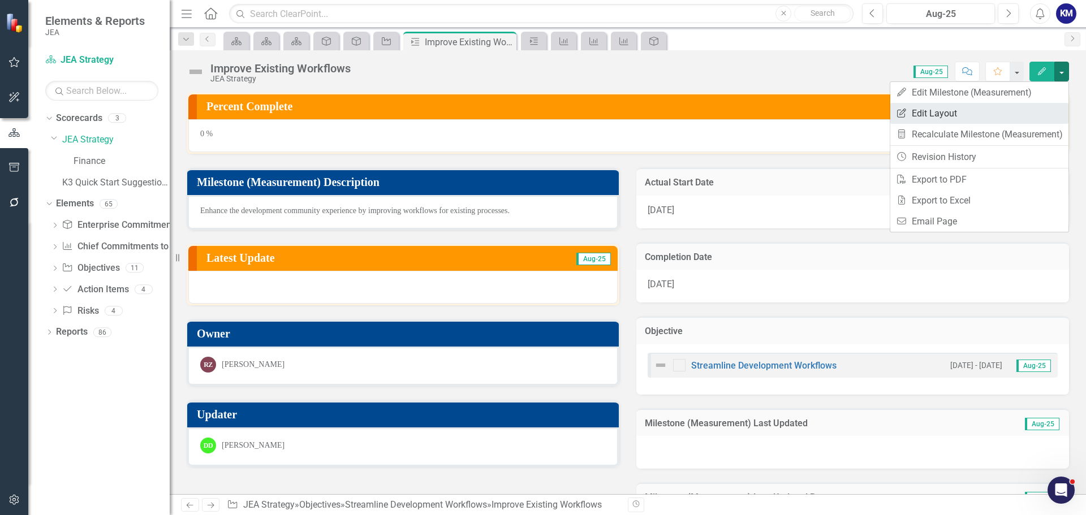
click at [1005, 118] on link "Edit Report Edit Layout" at bounding box center [979, 113] width 178 height 21
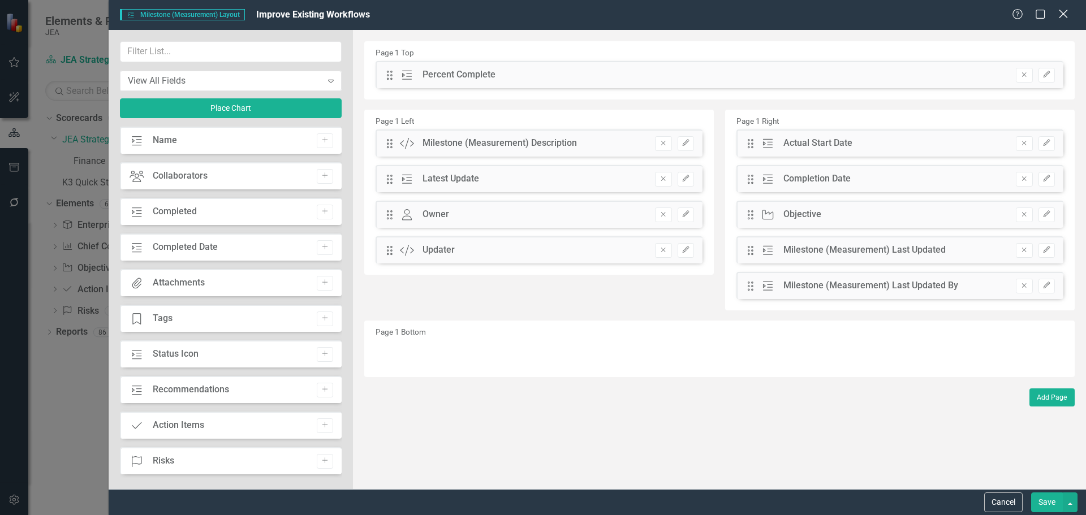
click at [1061, 18] on icon "Close" at bounding box center [1063, 13] width 14 height 11
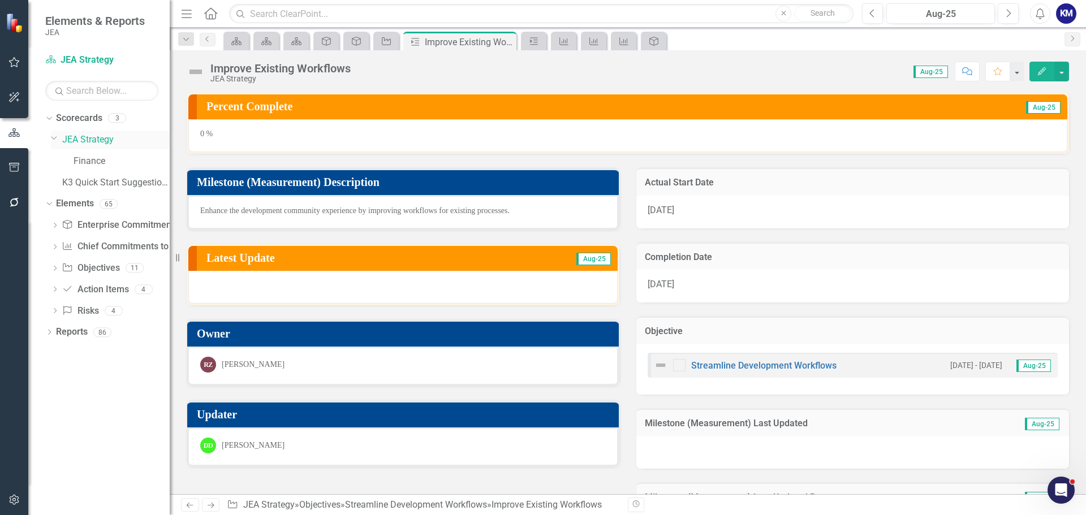
drag, startPoint x: 100, startPoint y: 139, endPoint x: 150, endPoint y: 140, distance: 50.9
click at [100, 139] on link "JEA Strategy" at bounding box center [115, 139] width 107 height 13
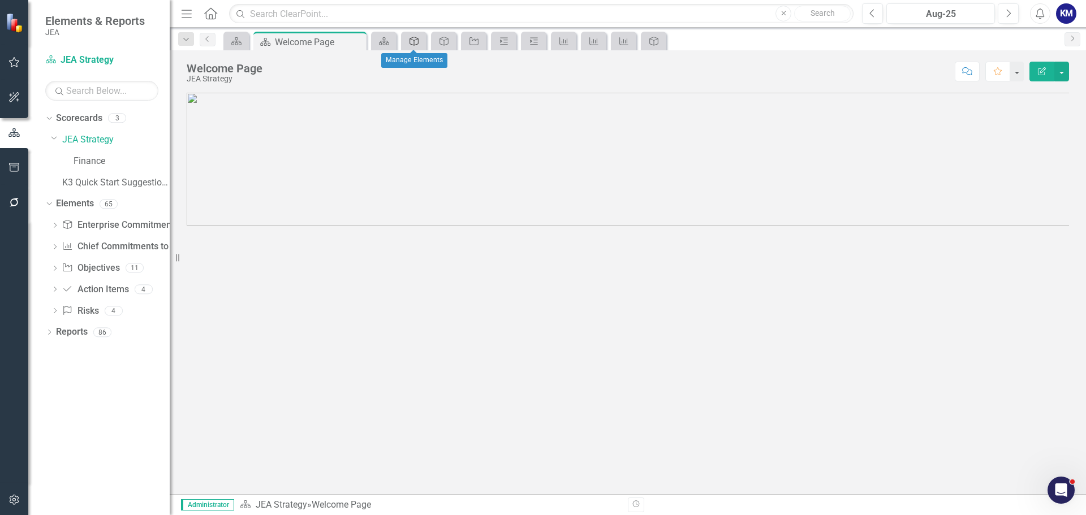
click at [420, 45] on icon "Enterprise Commitments to Action" at bounding box center [413, 41] width 11 height 9
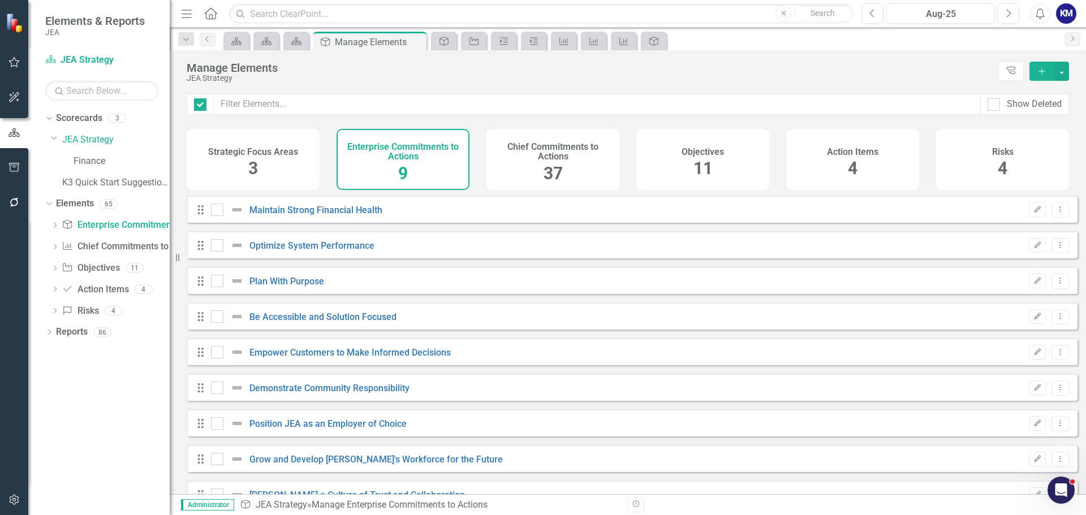
checkbox input "false"
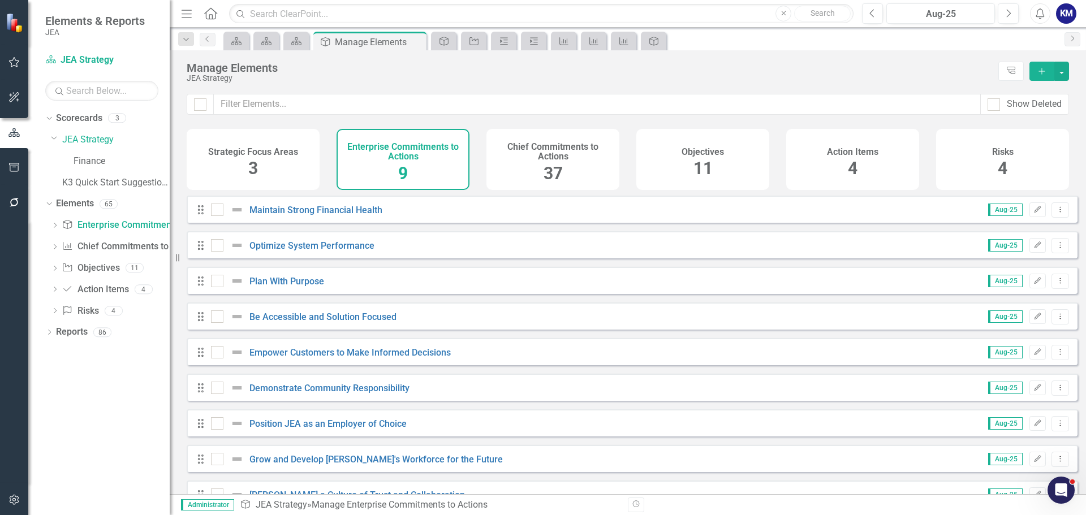
drag, startPoint x: 258, startPoint y: 136, endPoint x: 257, endPoint y: 142, distance: 6.3
click at [257, 142] on div "Strategic Focus Areas 3" at bounding box center [253, 159] width 133 height 61
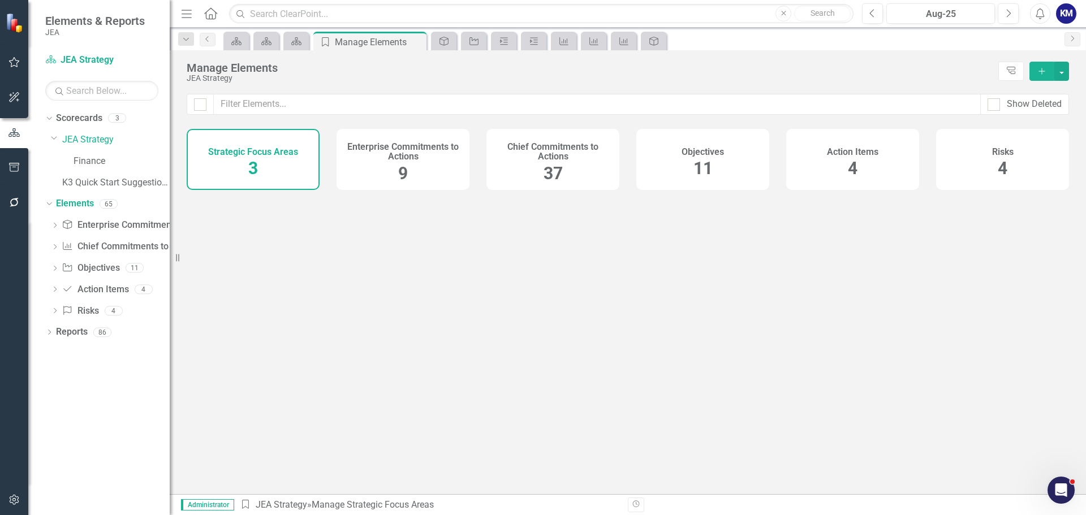
drag, startPoint x: 257, startPoint y: 142, endPoint x: 252, endPoint y: 156, distance: 14.8
click at [253, 156] on h4 "Strategic Focus Areas" at bounding box center [253, 152] width 90 height 10
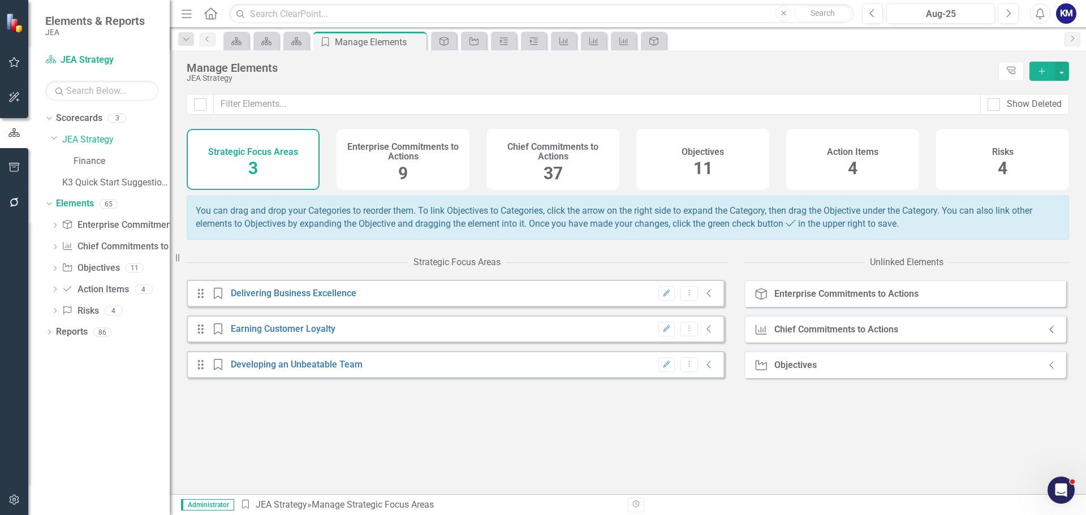
click at [1049, 334] on icon at bounding box center [1051, 329] width 4 height 7
click at [1046, 334] on icon "Expanded" at bounding box center [1051, 329] width 11 height 9
click at [1046, 370] on icon "Collapse" at bounding box center [1051, 365] width 11 height 9
click at [1046, 370] on icon "Expanded" at bounding box center [1051, 365] width 11 height 9
click at [271, 299] on link "Delivering Business Excellence" at bounding box center [294, 293] width 126 height 11
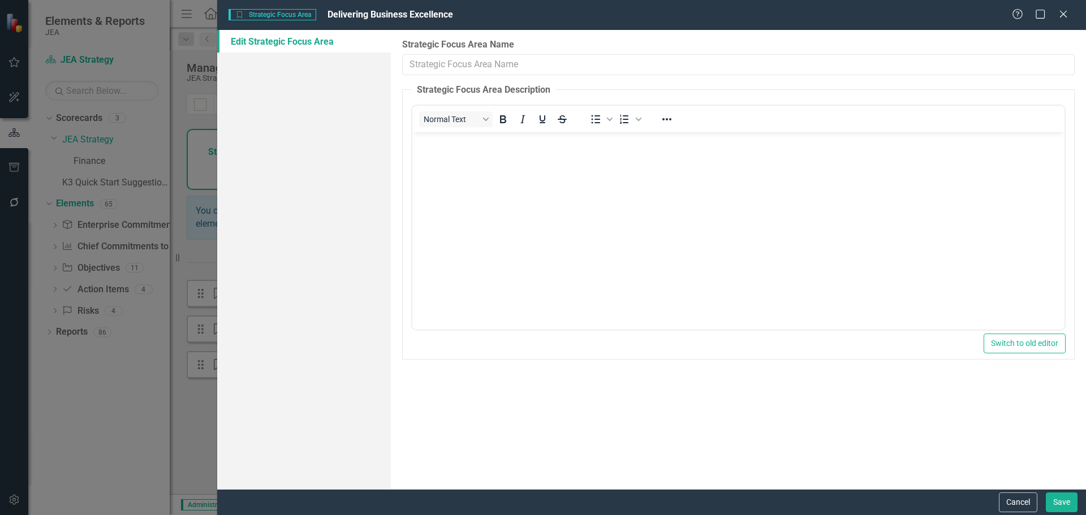
type input "Delivering Business Excellence"
click at [1016, 506] on button "Cancel" at bounding box center [1018, 503] width 38 height 20
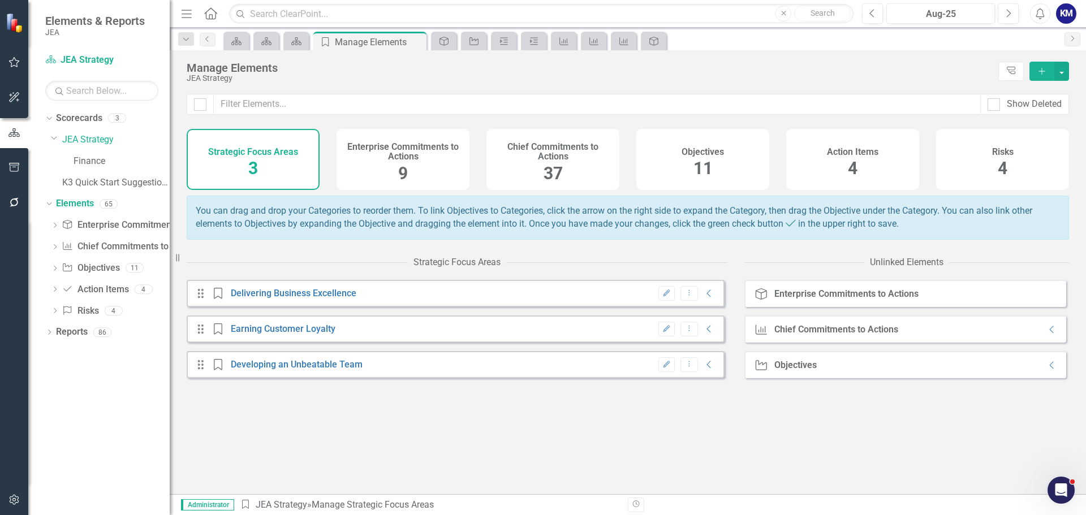
click at [822, 299] on div "Enterprise Commitments to Actions" at bounding box center [846, 294] width 144 height 10
click at [825, 297] on div "Enterprise Commitments to Actions" at bounding box center [846, 294] width 144 height 10
click at [374, 145] on h4 "Enterprise Commitments to Actions" at bounding box center [402, 152] width 119 height 20
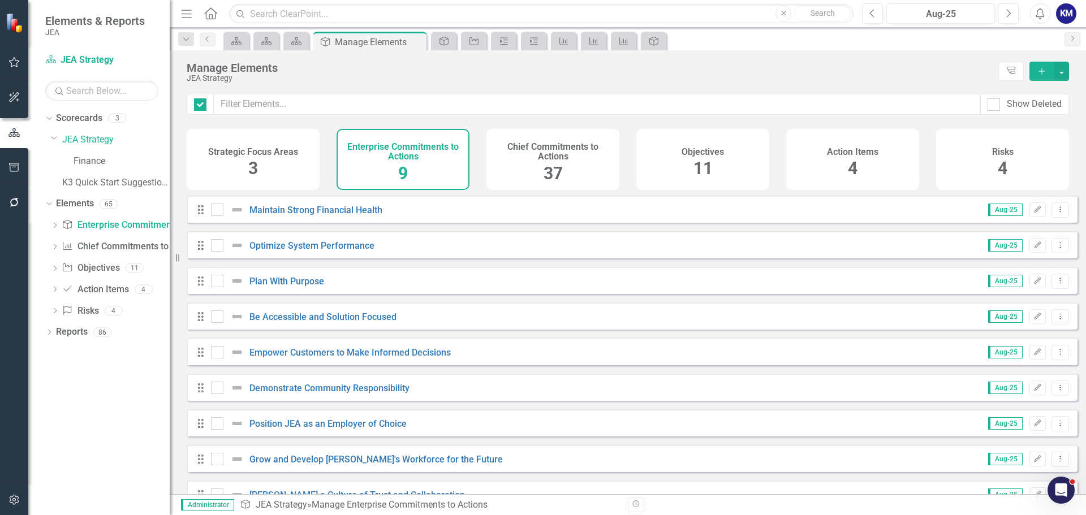
checkbox input "false"
click at [295, 287] on link "Plan With Purpose" at bounding box center [286, 281] width 75 height 11
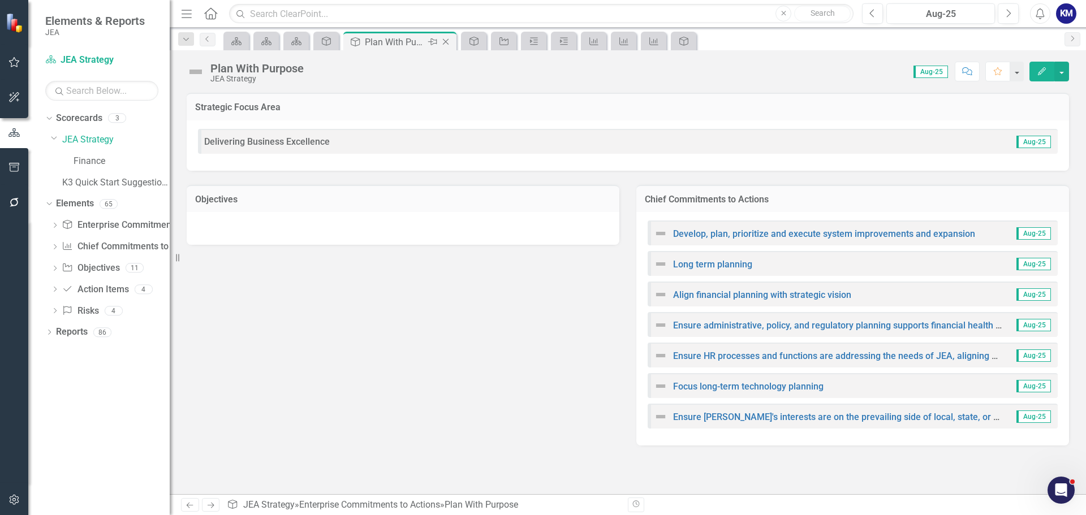
click at [449, 41] on icon "Close" at bounding box center [445, 41] width 11 height 9
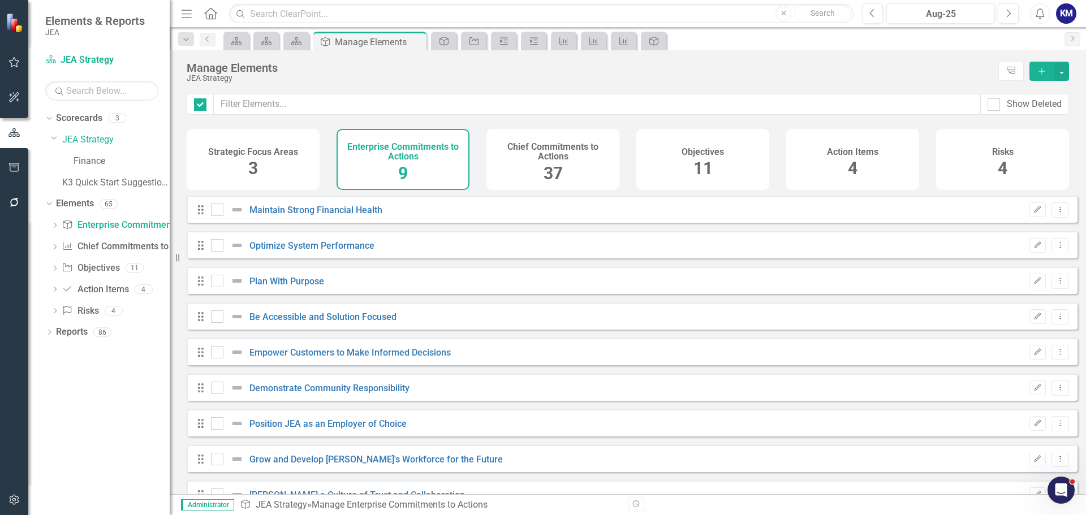
checkbox input "false"
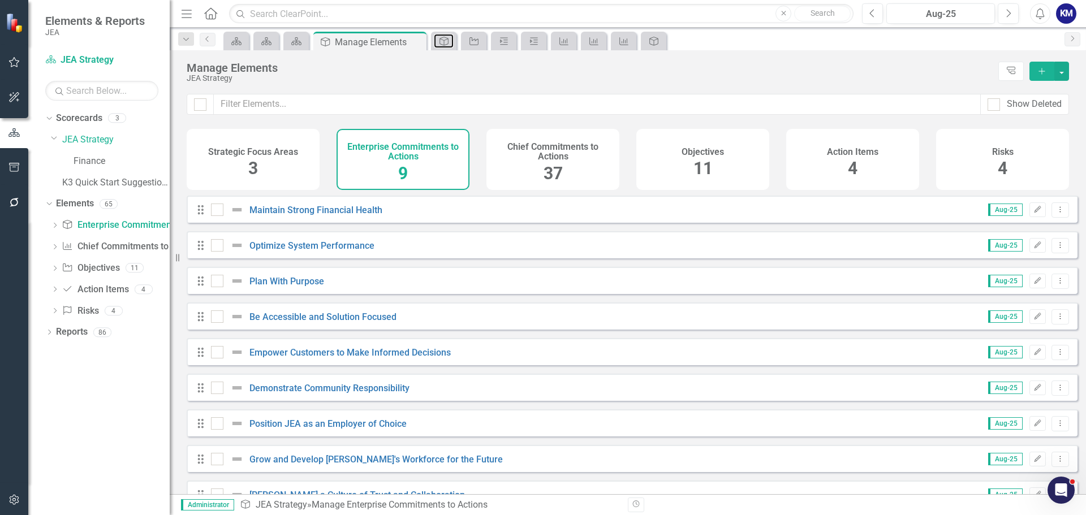
click at [449, 41] on icon "Enterprise Commitments to Action" at bounding box center [443, 41] width 11 height 9
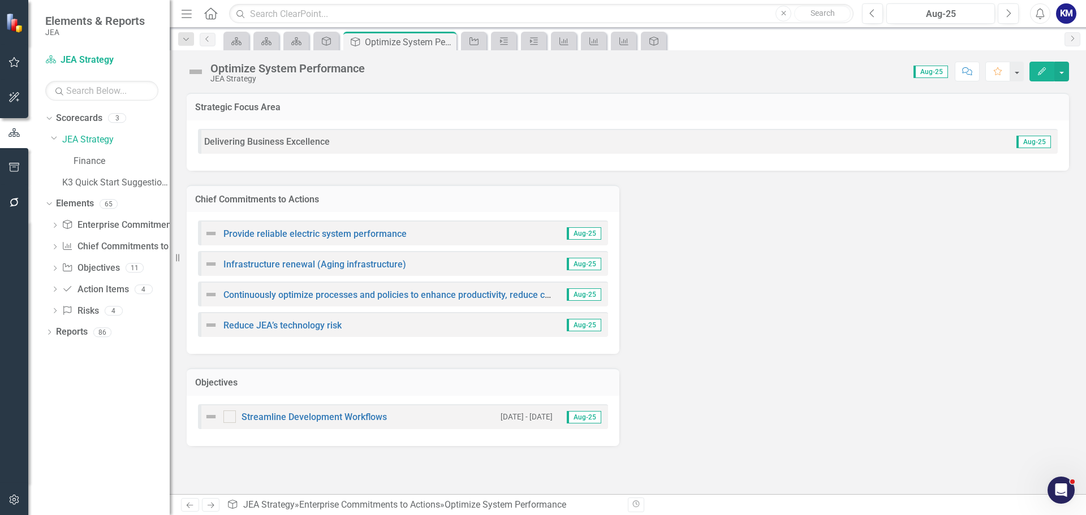
click at [0, 0] on icon "Close" at bounding box center [0, 0] width 0 height 0
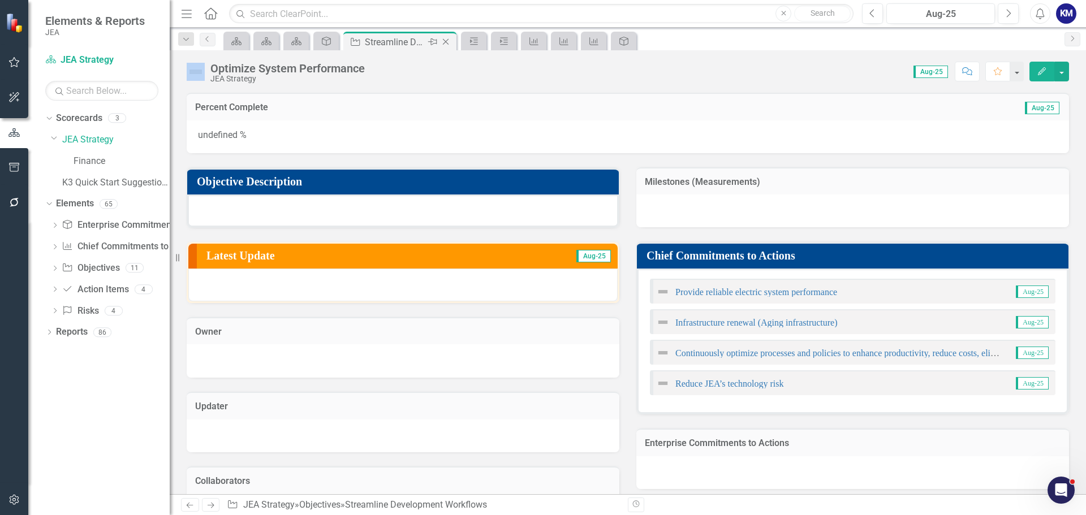
click at [449, 41] on icon "Close" at bounding box center [445, 41] width 11 height 9
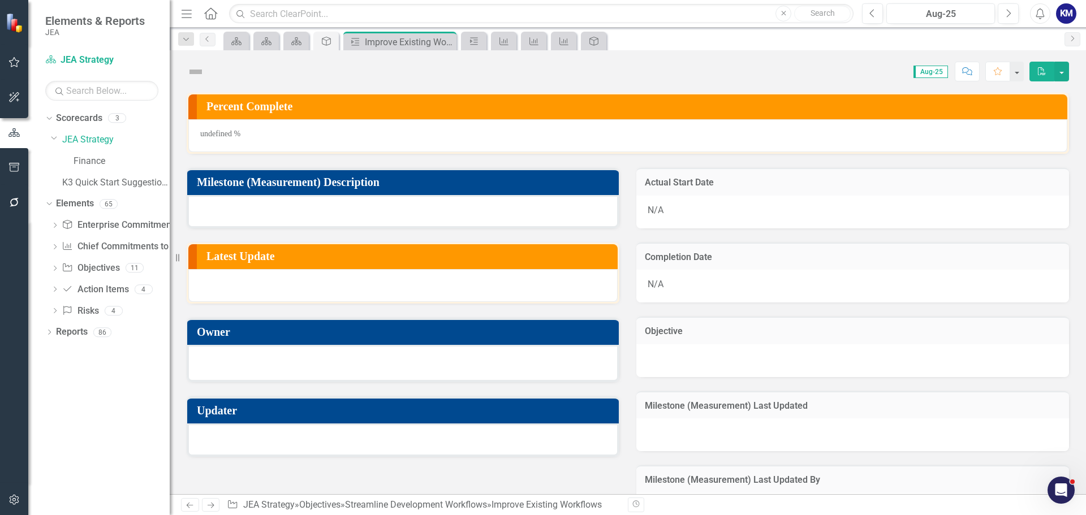
click at [0, 0] on icon "Close" at bounding box center [0, 0] width 0 height 0
click at [306, 41] on div "Scorecard" at bounding box center [296, 41] width 20 height 14
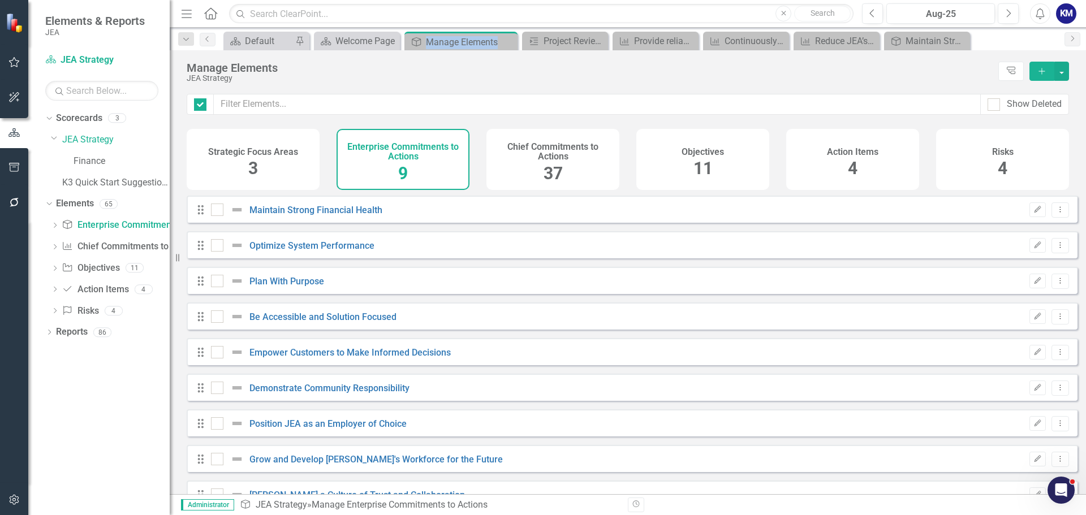
click at [449, 41] on div "Manage Elements" at bounding box center [470, 42] width 89 height 14
checkbox input "false"
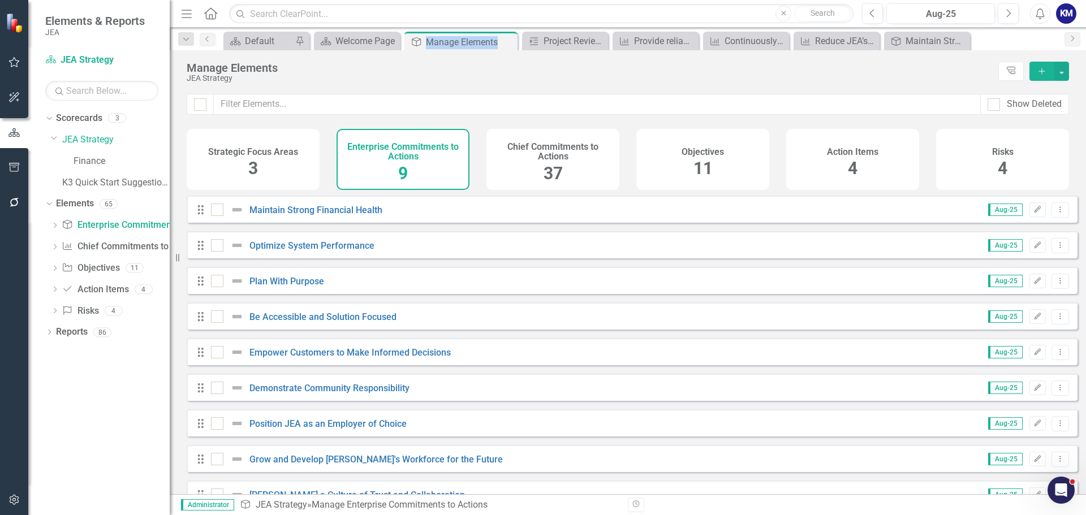
click at [449, 41] on div "Manage Elements" at bounding box center [470, 42] width 89 height 14
click at [513, 40] on div "Close" at bounding box center [508, 42] width 14 height 14
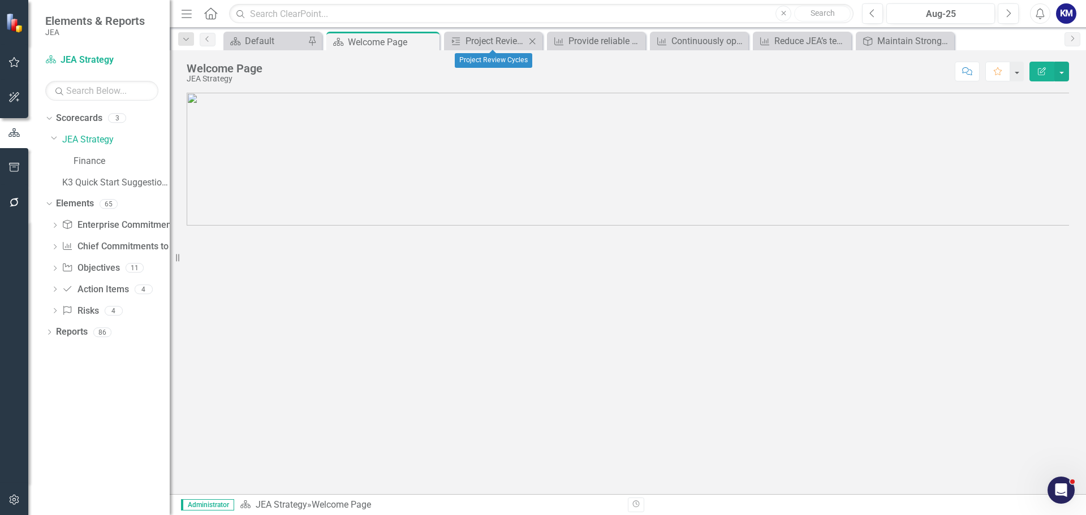
click at [533, 38] on icon "Close" at bounding box center [532, 41] width 11 height 9
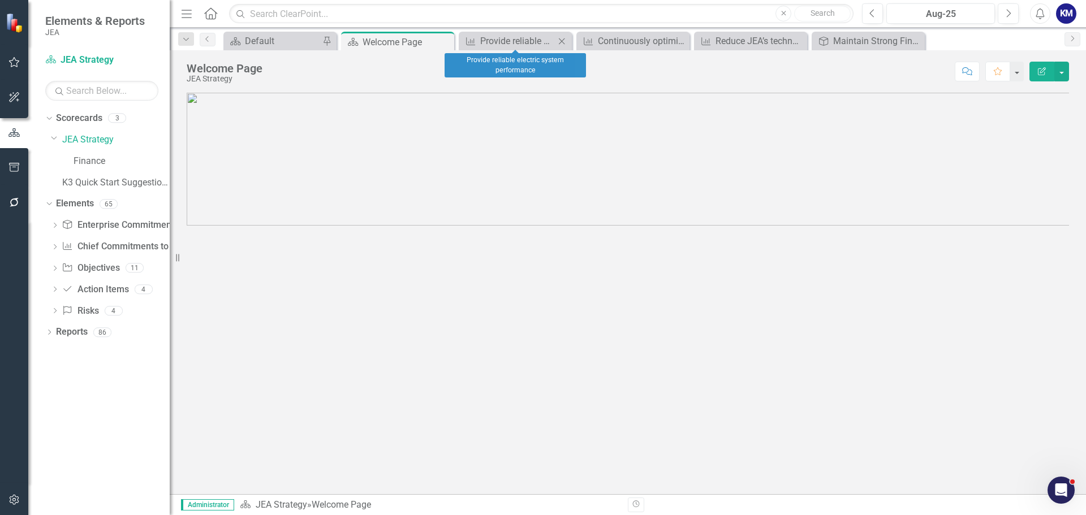
click at [565, 40] on icon "Close" at bounding box center [561, 41] width 11 height 9
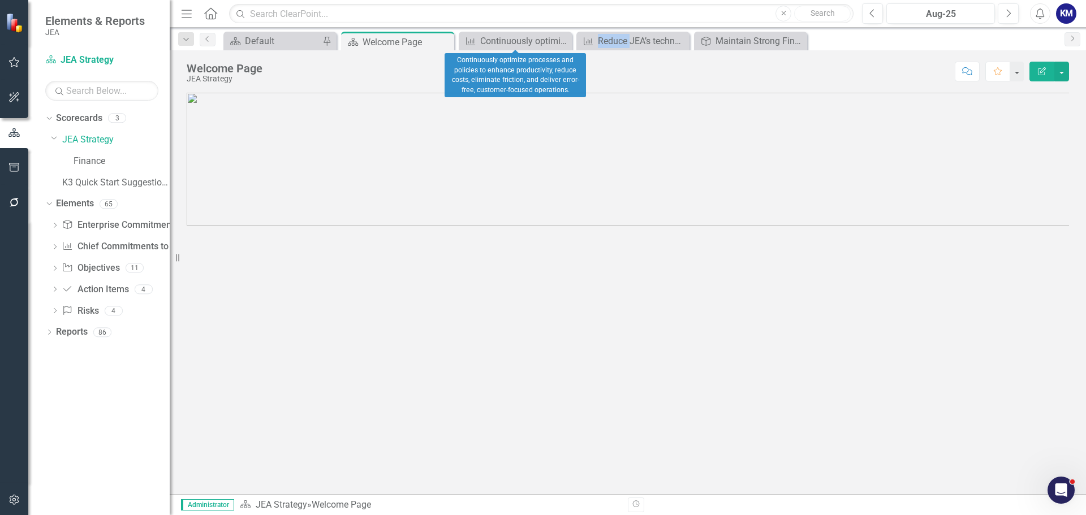
click at [0, 0] on icon "Close" at bounding box center [0, 0] width 0 height 0
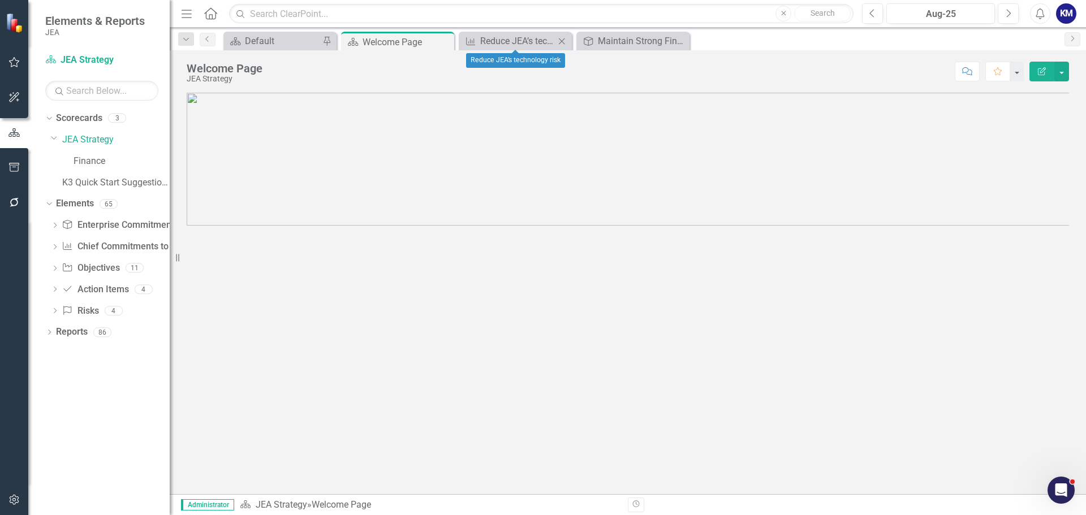
click at [558, 42] on icon "Close" at bounding box center [561, 41] width 11 height 9
click at [555, 43] on div "Close" at bounding box center [562, 41] width 14 height 14
